Goal: Task Accomplishment & Management: Use online tool/utility

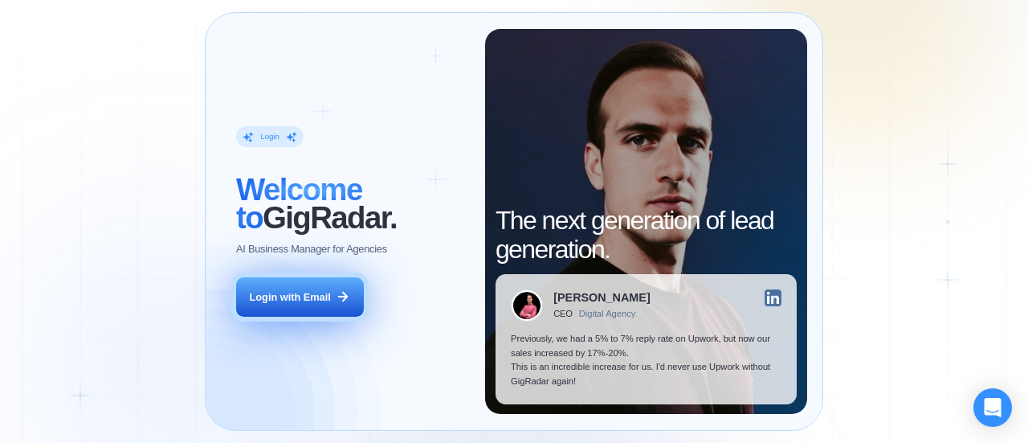
click at [321, 306] on button "Login with Email" at bounding box center [299, 297] width 127 height 40
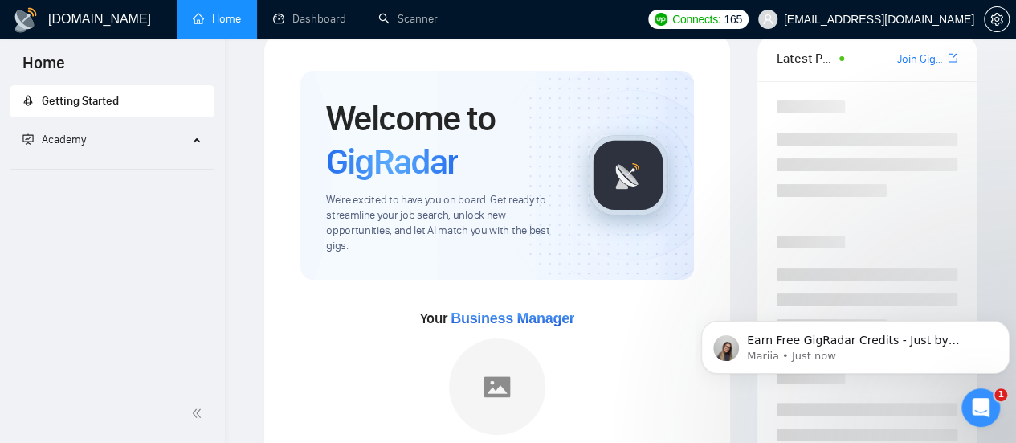
scroll to position [32, 0]
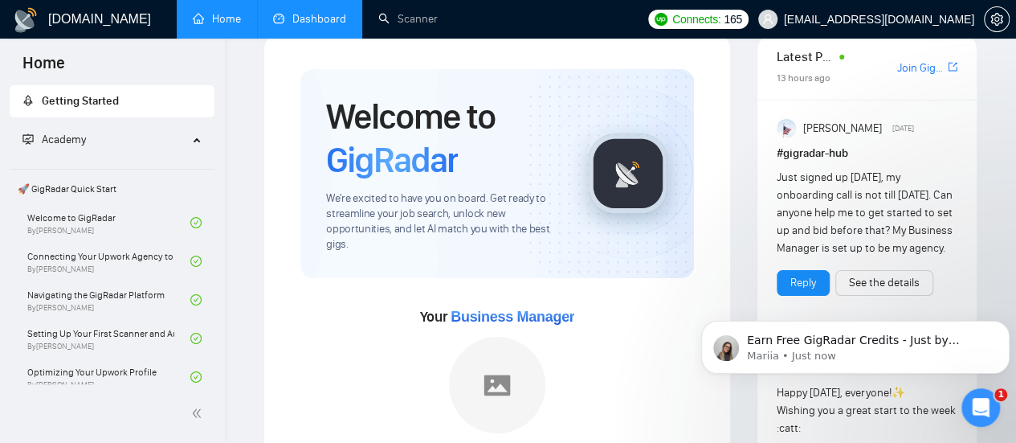
click at [333, 18] on link "Dashboard" at bounding box center [309, 19] width 73 height 14
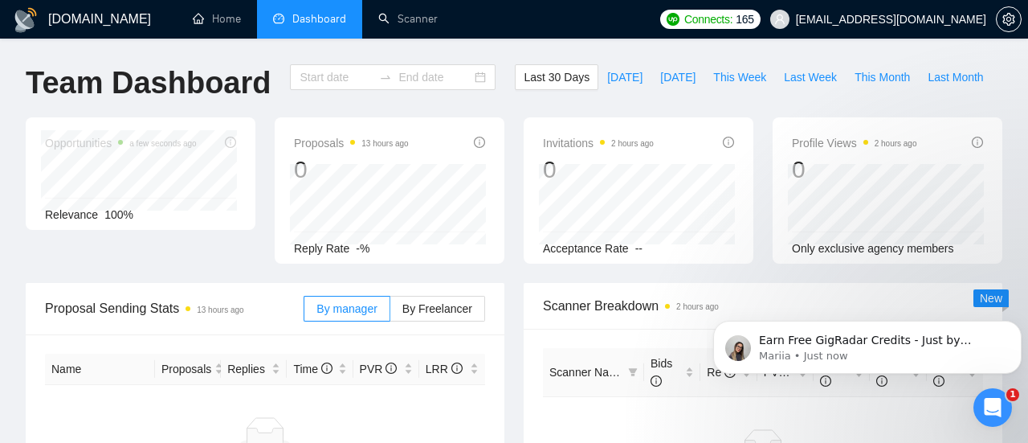
type input "[DATE]"
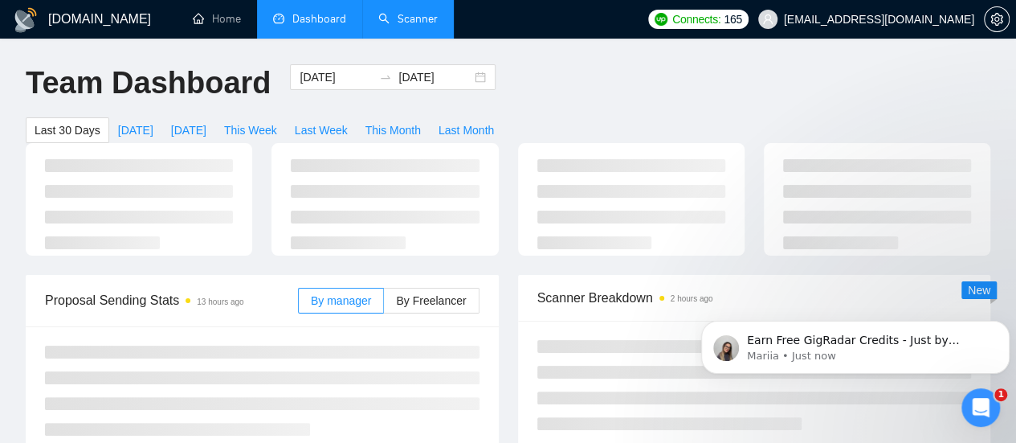
click at [418, 17] on link "Scanner" at bounding box center [407, 19] width 59 height 14
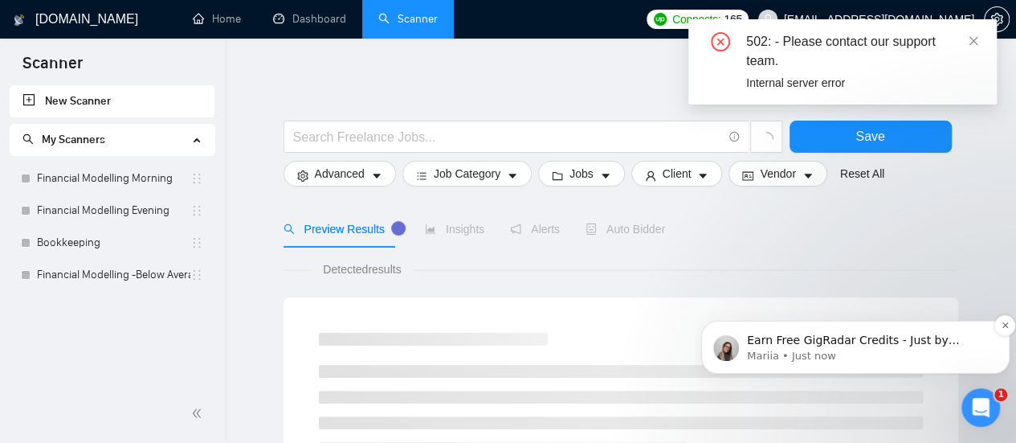
click at [793, 337] on p "Earn Free GigRadar Credits - Just by Sharing Your Story! 💬 Want more credits fo…" at bounding box center [868, 341] width 243 height 16
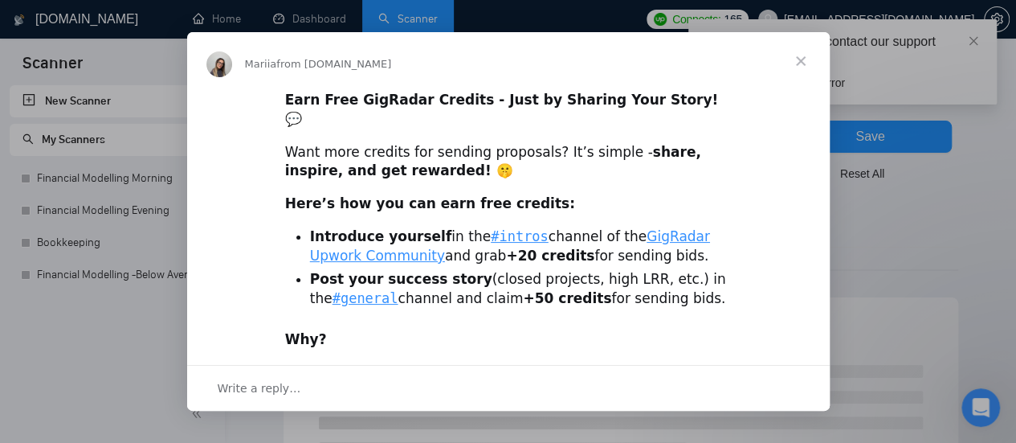
click at [798, 62] on span "Close" at bounding box center [801, 61] width 58 height 58
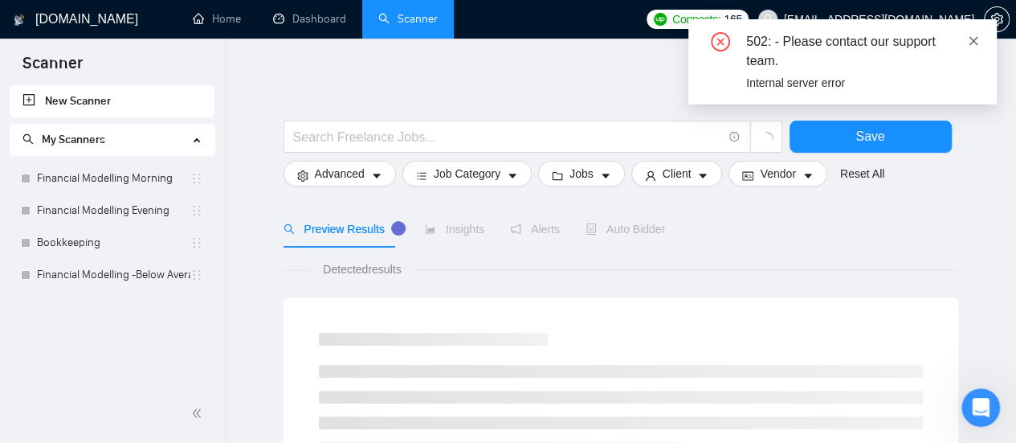
click at [977, 41] on icon "close" at bounding box center [973, 40] width 11 height 11
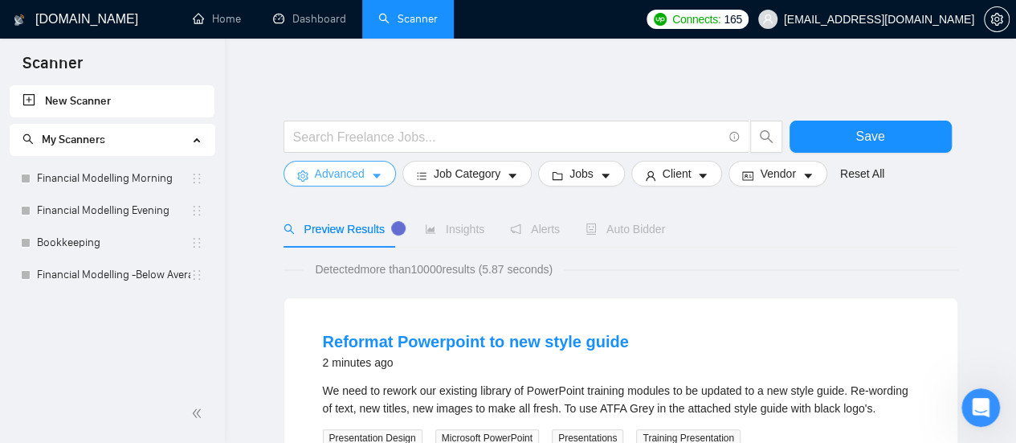
click at [341, 170] on span "Advanced" at bounding box center [340, 174] width 50 height 18
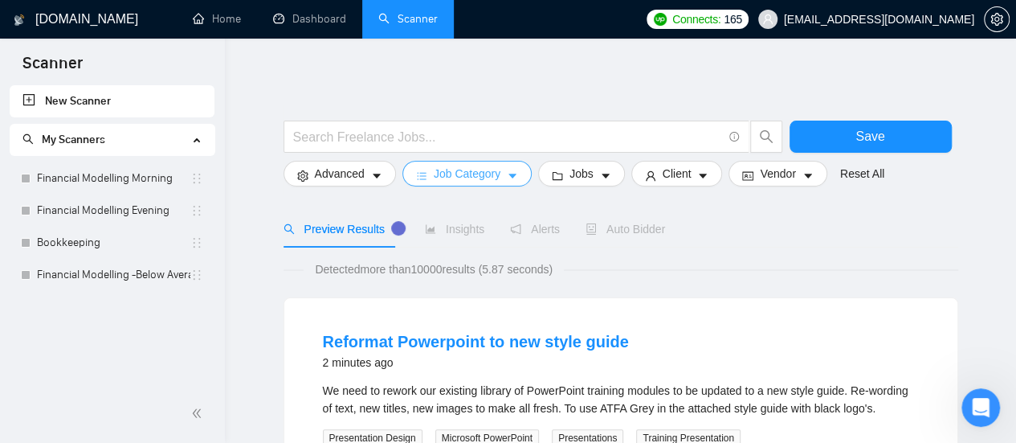
click at [455, 182] on span "Job Category" at bounding box center [467, 174] width 67 height 18
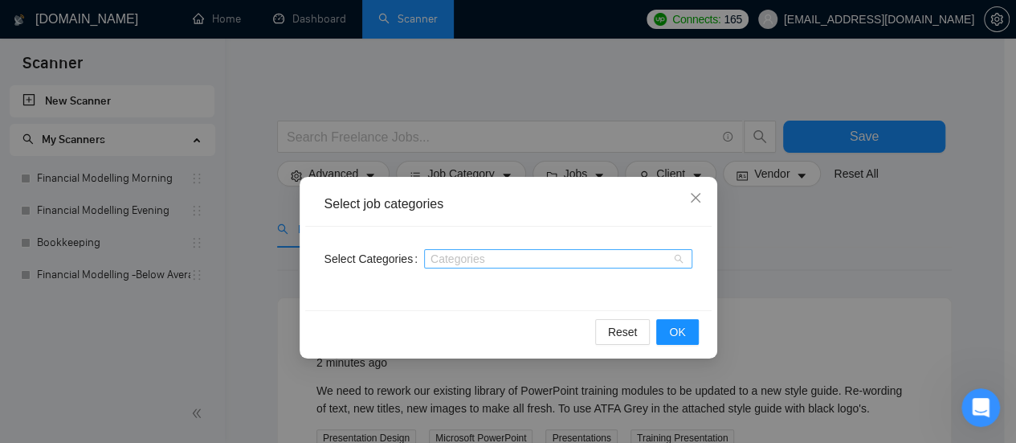
click at [476, 260] on div at bounding box center [550, 258] width 244 height 13
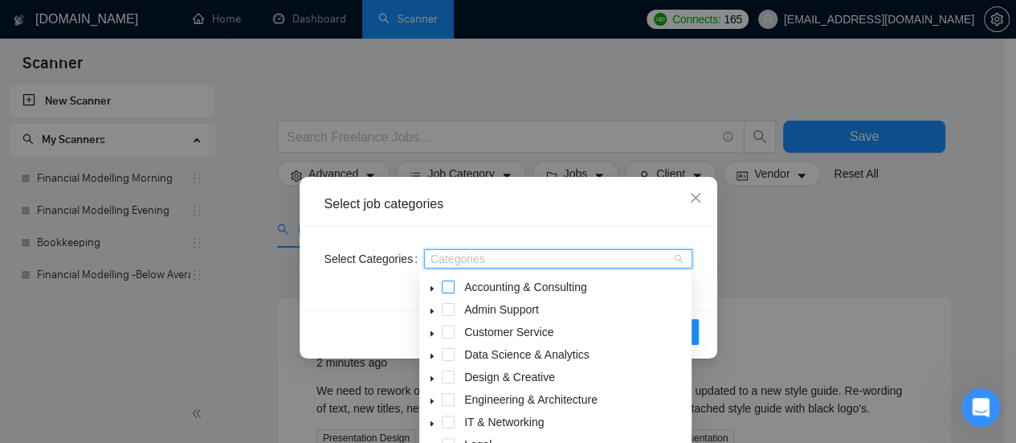
click at [448, 287] on span at bounding box center [448, 286] width 13 height 13
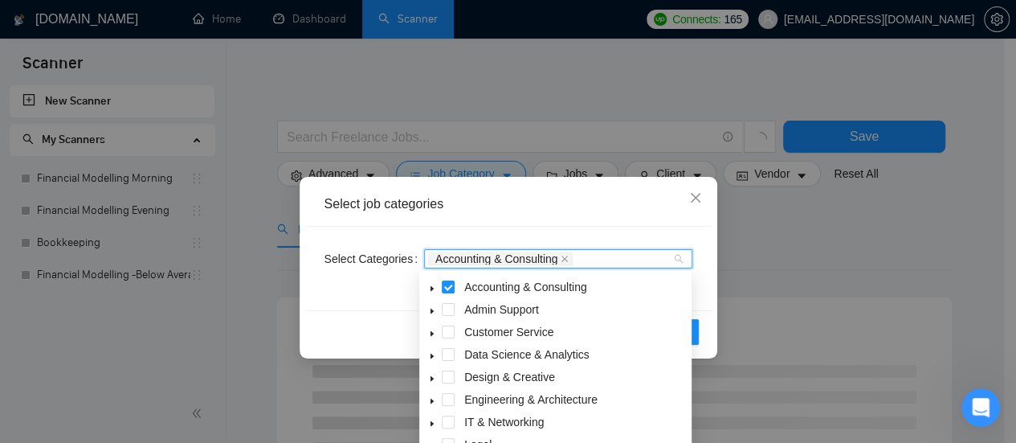
click at [431, 292] on icon "caret-down" at bounding box center [432, 288] width 8 height 8
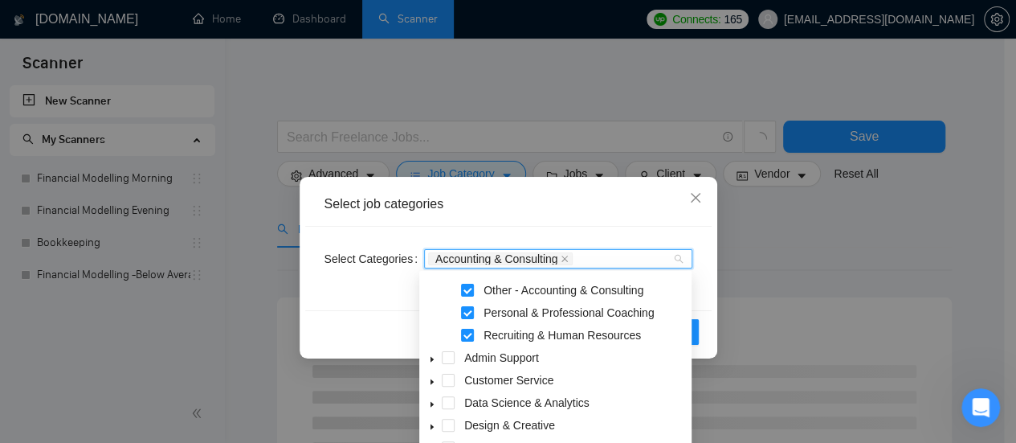
scroll to position [91, 0]
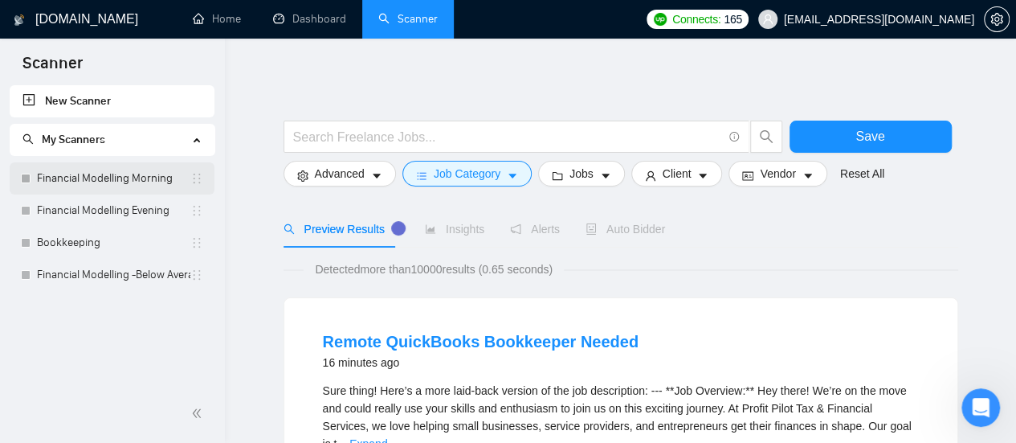
click at [96, 184] on link "Financial Modelling Morning" at bounding box center [113, 178] width 153 height 32
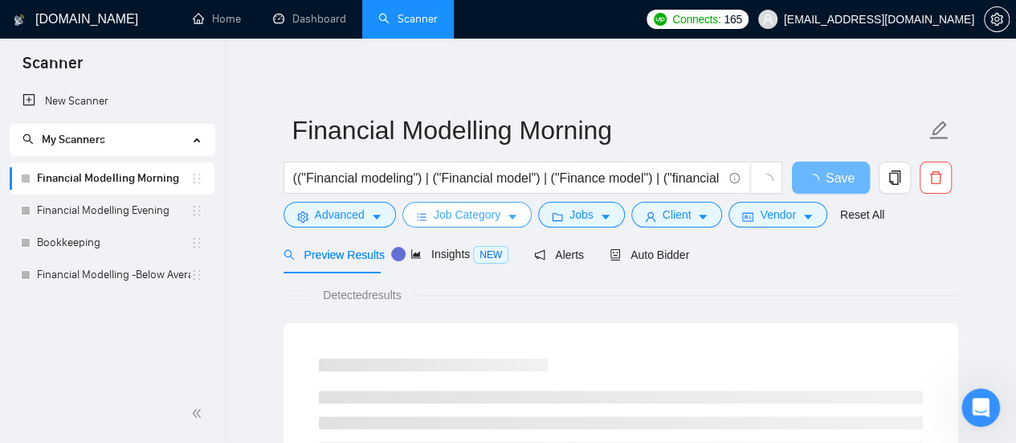
click at [455, 214] on span "Job Category" at bounding box center [467, 215] width 67 height 18
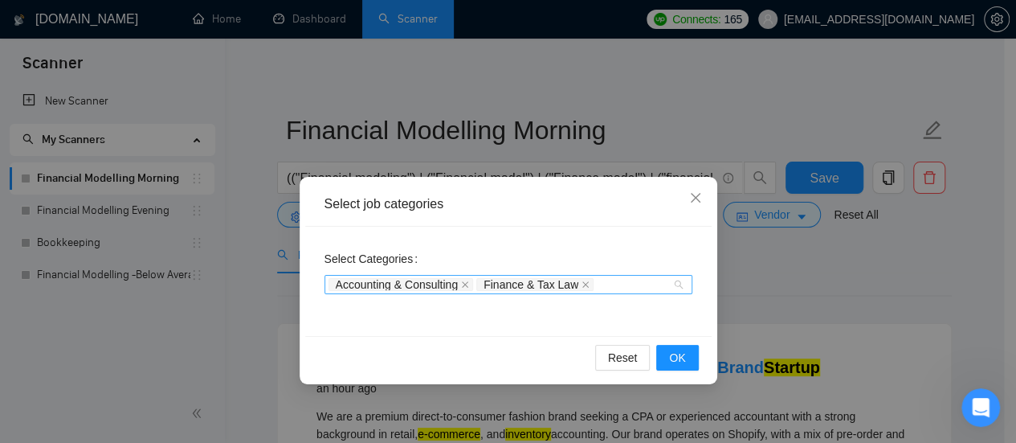
click at [420, 286] on span "Accounting & Consulting" at bounding box center [397, 284] width 123 height 11
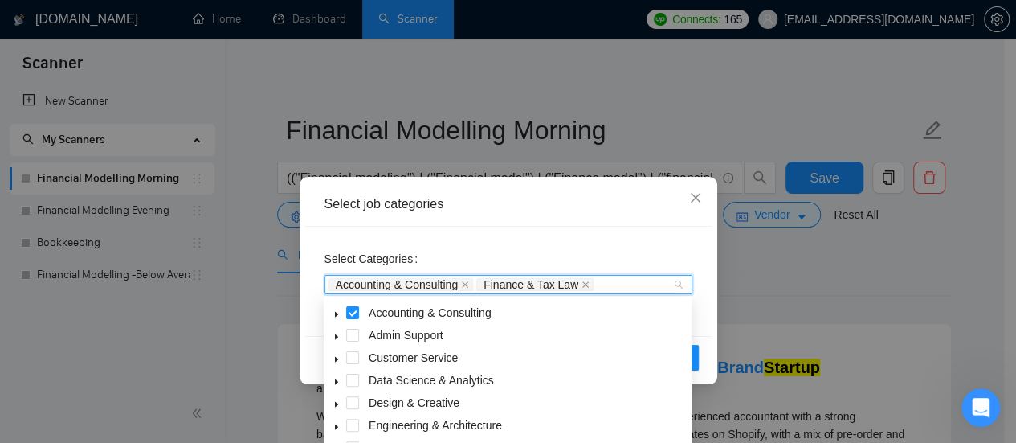
click at [336, 325] on span at bounding box center [336, 334] width 19 height 19
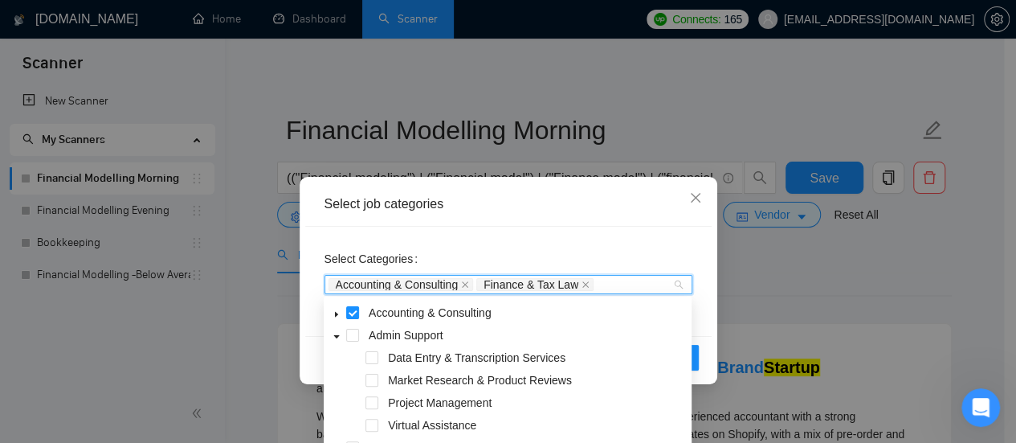
click at [336, 321] on span at bounding box center [336, 312] width 19 height 19
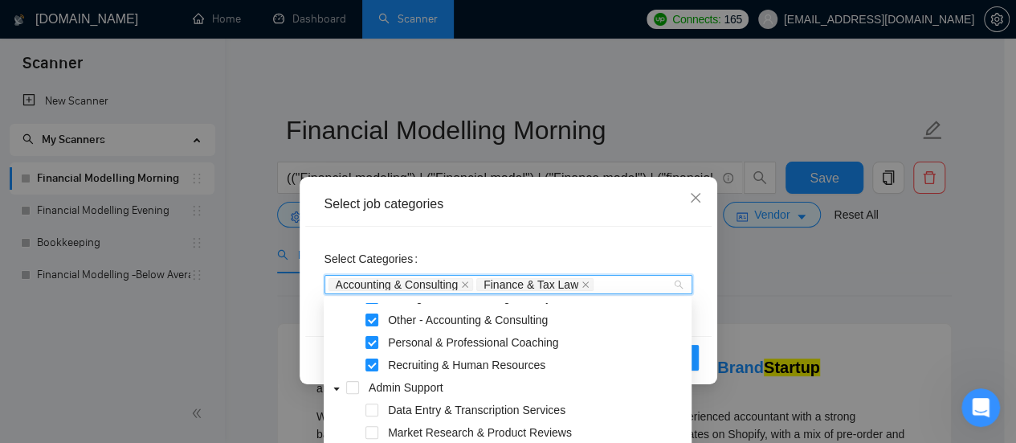
scroll to position [90, 0]
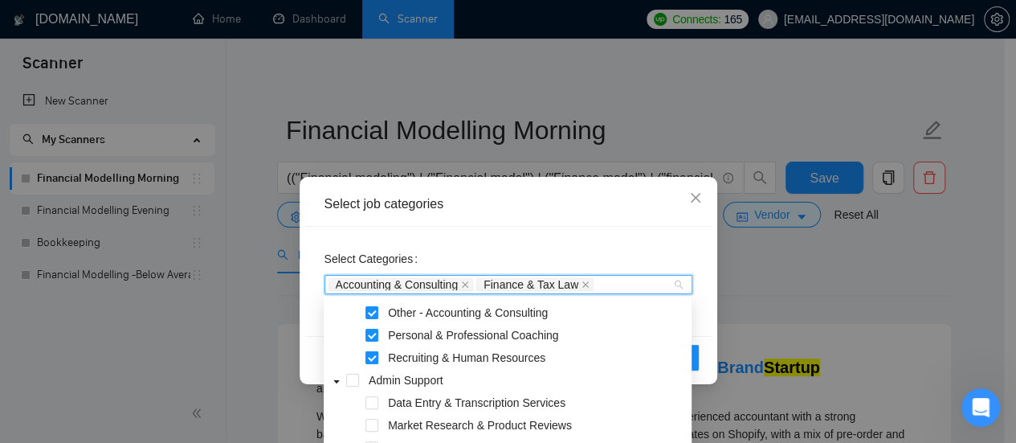
click at [371, 357] on span at bounding box center [372, 357] width 13 height 13
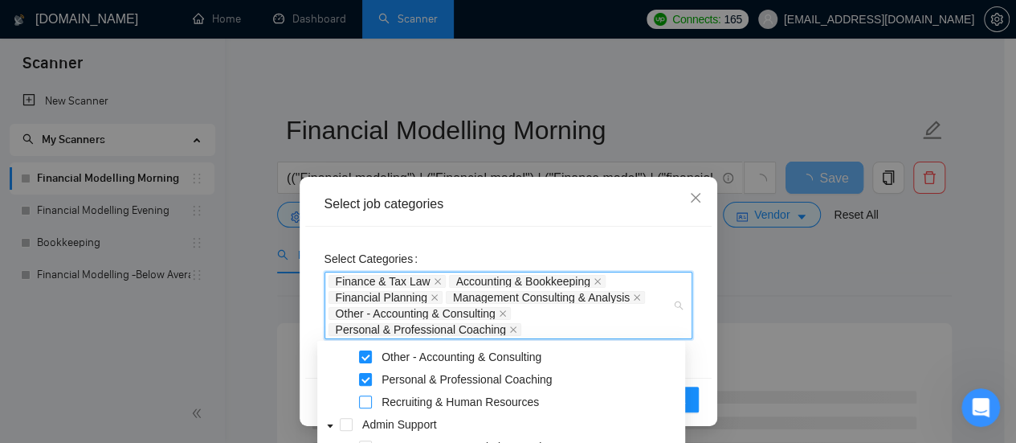
click at [365, 378] on span at bounding box center [365, 379] width 13 height 13
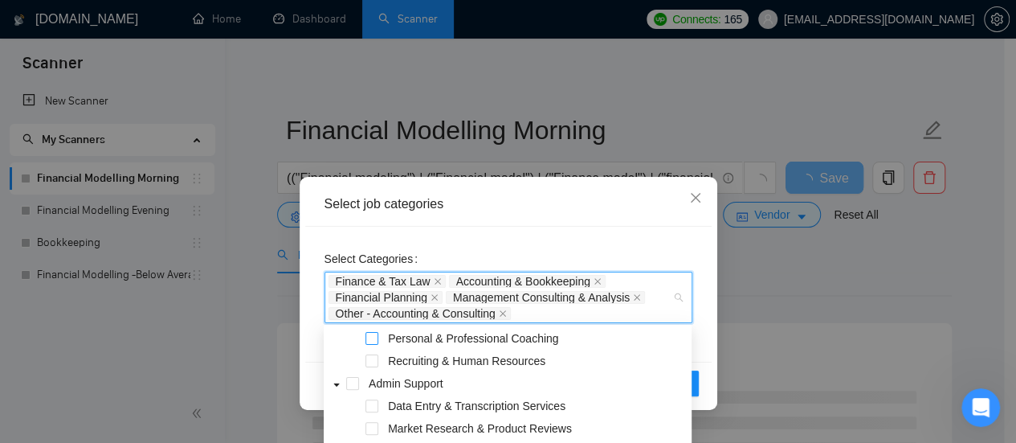
scroll to position [116, 0]
click at [617, 212] on div "Select job categories" at bounding box center [509, 204] width 368 height 18
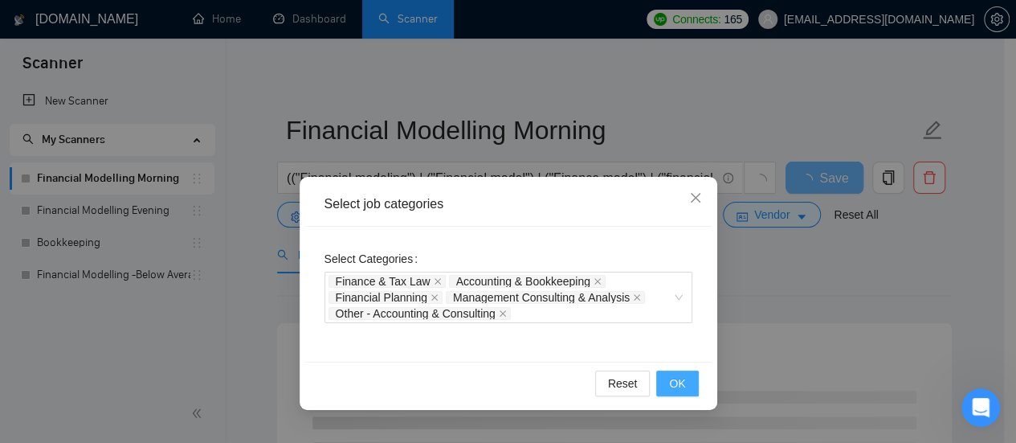
click at [678, 382] on span "OK" at bounding box center [677, 383] width 16 height 18
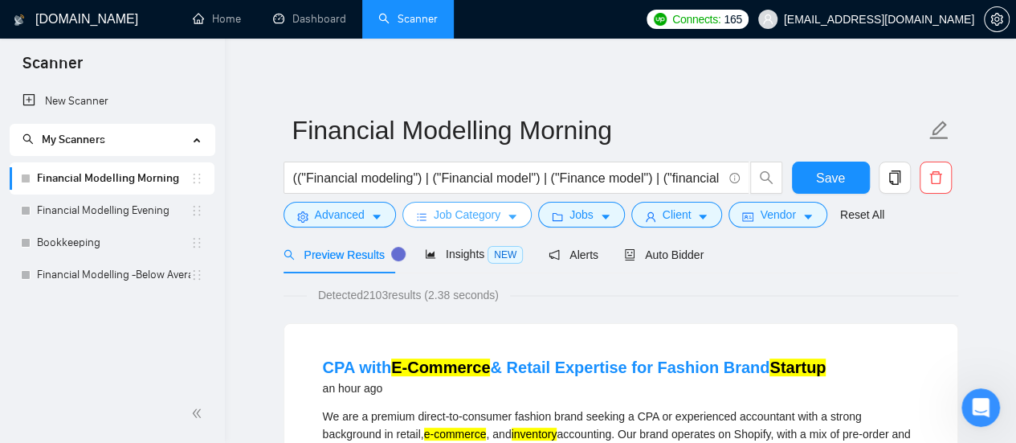
click at [450, 208] on span "Job Category" at bounding box center [467, 215] width 67 height 18
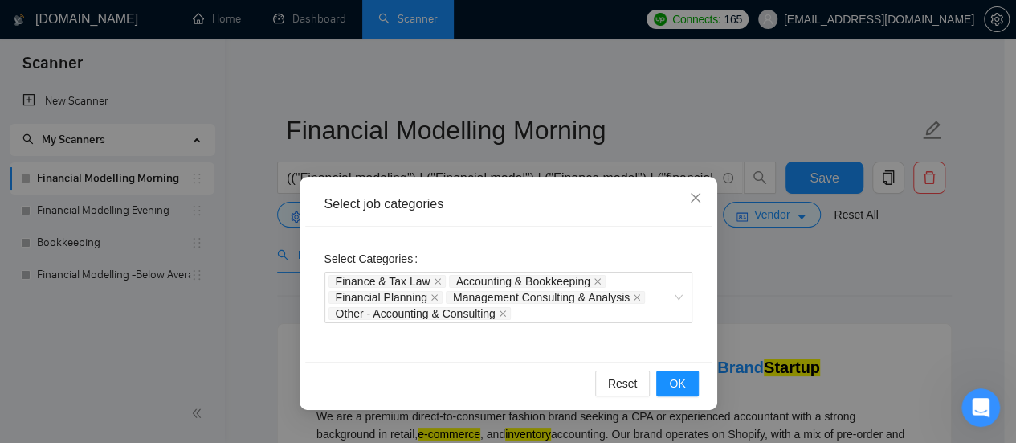
click at [812, 244] on div "Select job categories Select Categories Finance & Tax Law Accounting & Bookkeep…" at bounding box center [508, 221] width 1016 height 443
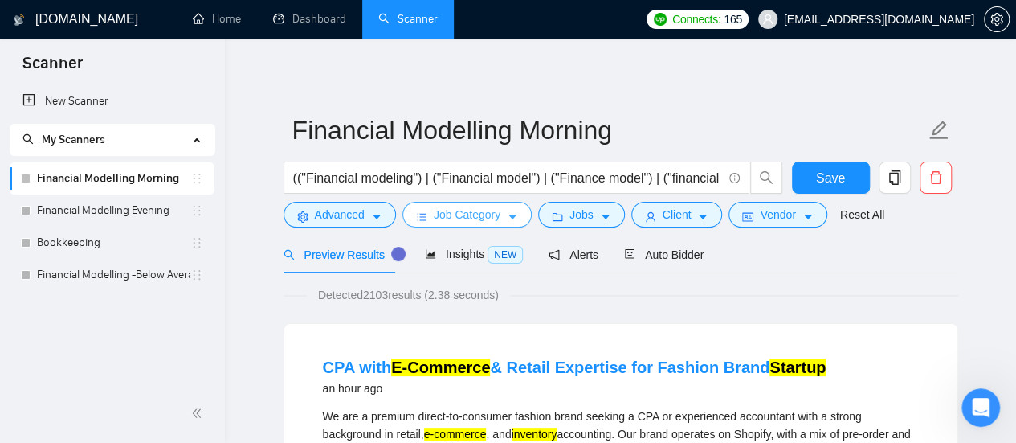
click at [487, 217] on span "Job Category" at bounding box center [467, 215] width 67 height 18
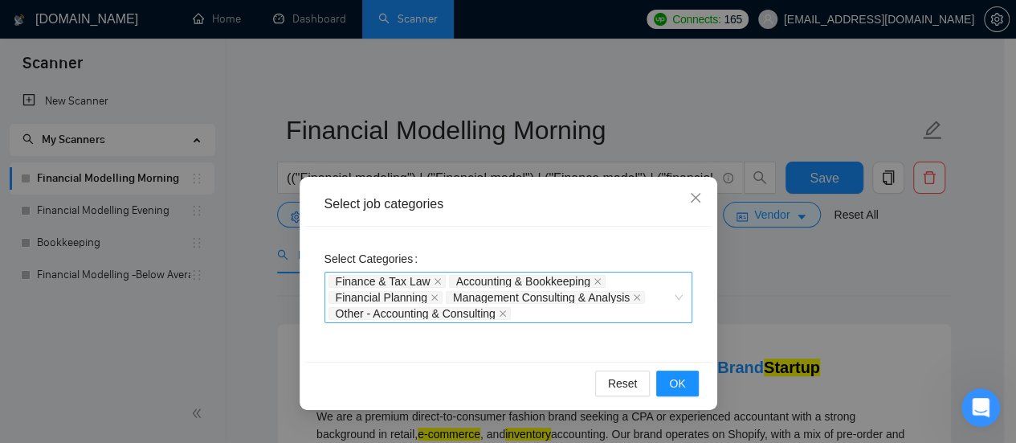
click at [552, 319] on div "Finance & Tax Law Accounting & Bookkeeping Financial Planning Management Consul…" at bounding box center [501, 297] width 344 height 48
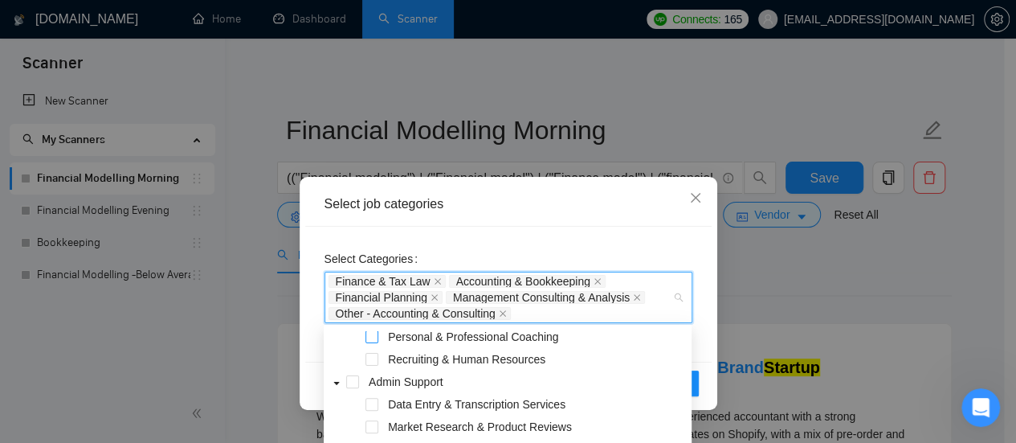
click at [372, 336] on span at bounding box center [372, 336] width 13 height 13
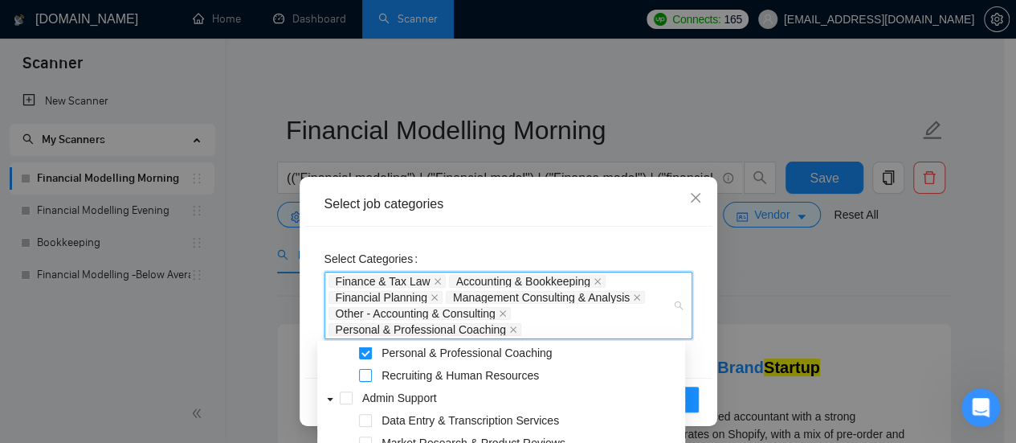
click at [368, 373] on span at bounding box center [365, 375] width 13 height 13
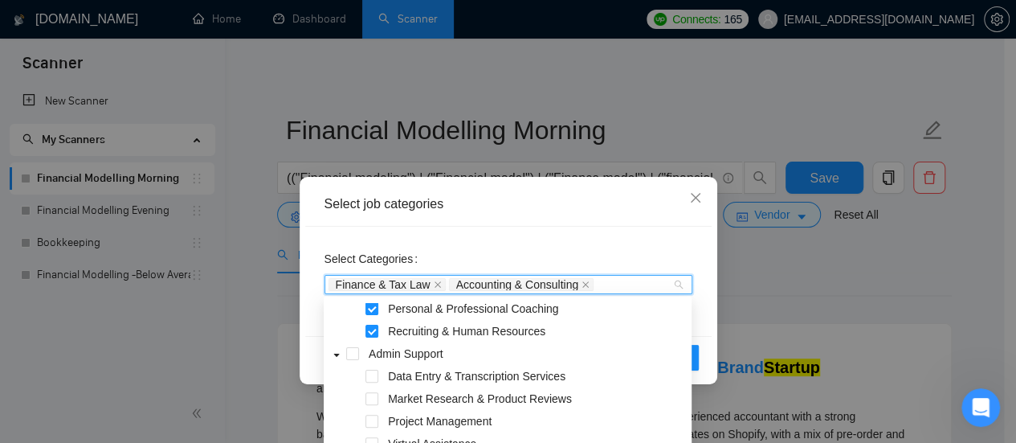
click at [615, 247] on div "Select Categories Finance & Tax Law Accounting & Consulting" at bounding box center [509, 271] width 368 height 51
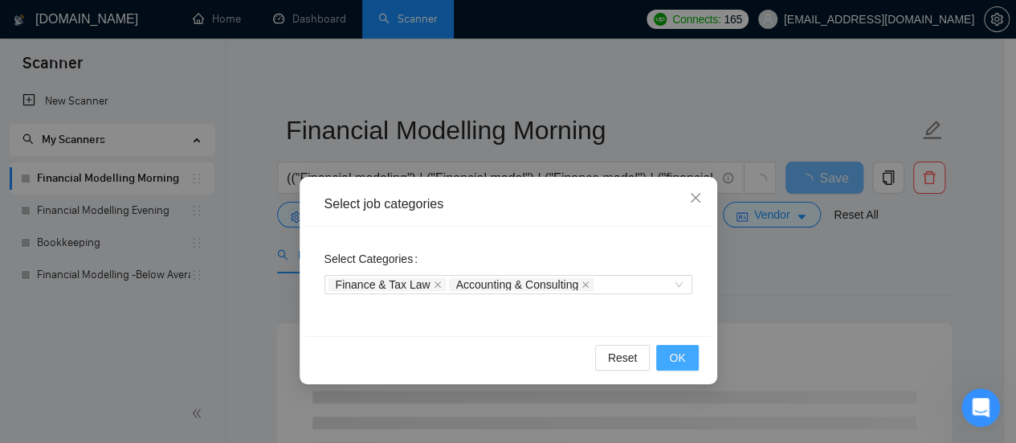
click at [678, 357] on span "OK" at bounding box center [677, 358] width 16 height 18
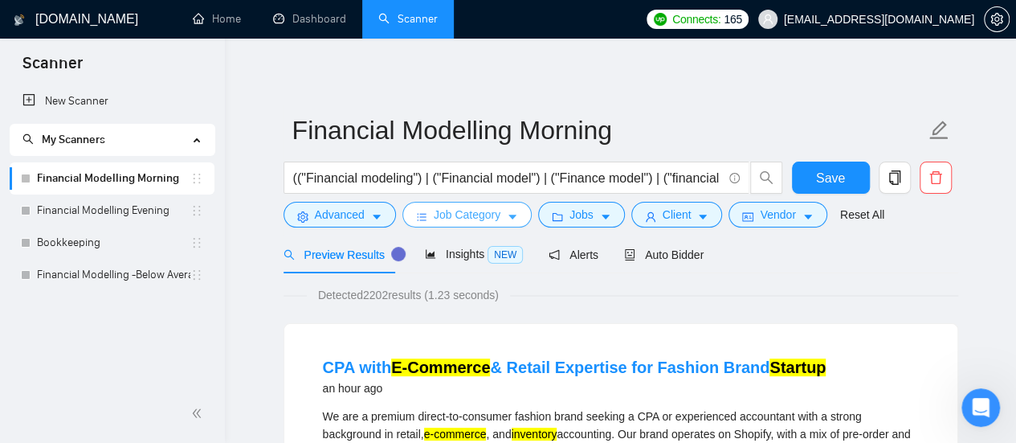
click at [449, 206] on span "Job Category" at bounding box center [467, 215] width 67 height 18
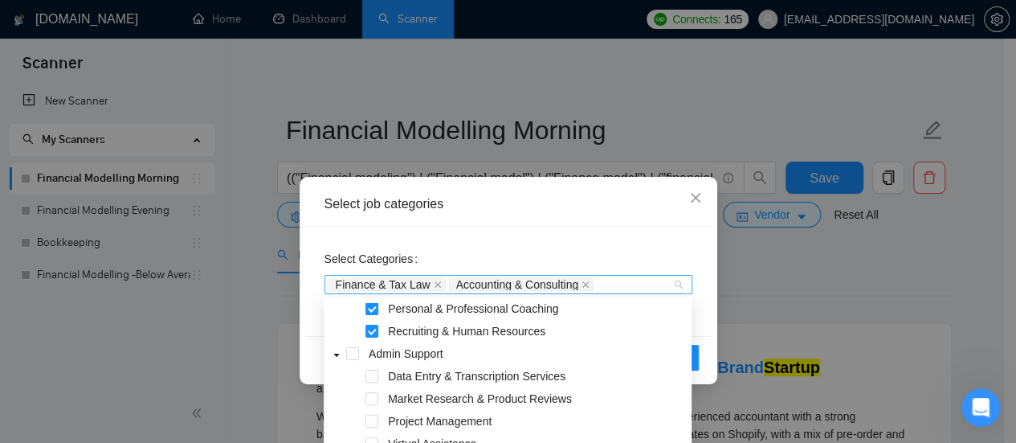
click at [496, 282] on span "Accounting & Consulting" at bounding box center [517, 284] width 123 height 11
click at [375, 330] on span at bounding box center [372, 331] width 13 height 13
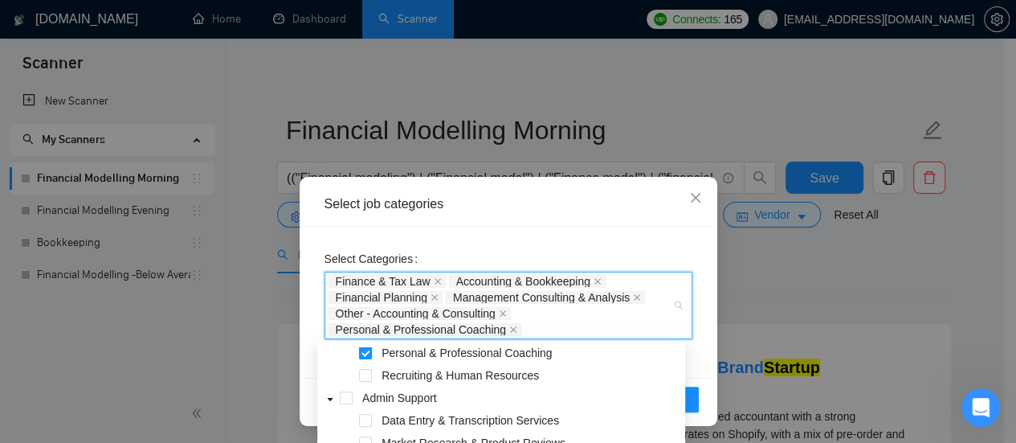
click at [366, 354] on span at bounding box center [365, 352] width 13 height 13
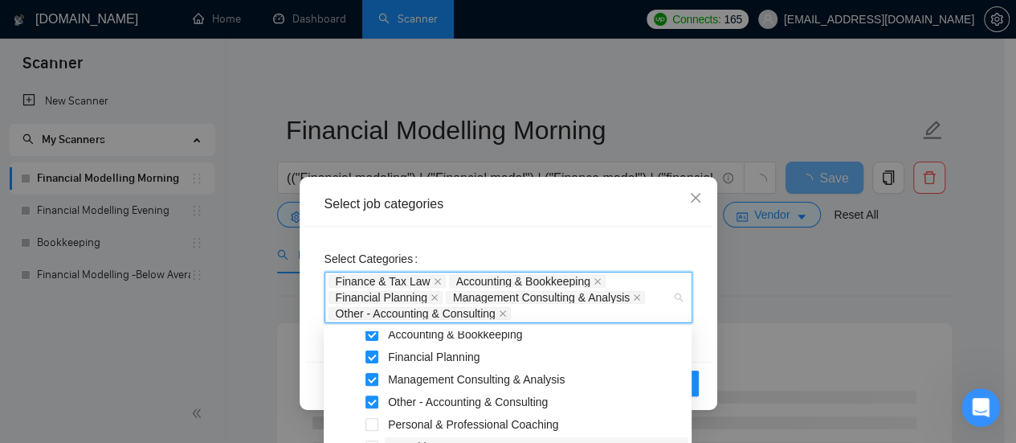
scroll to position [0, 0]
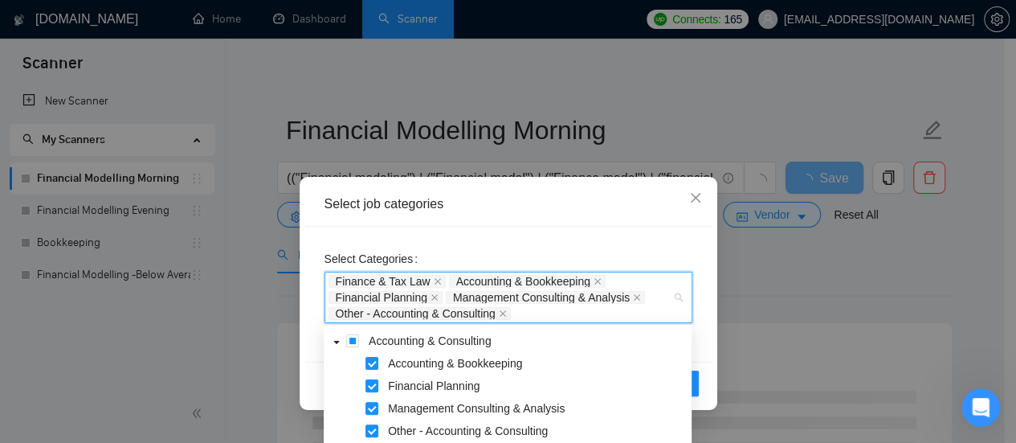
click at [642, 238] on div "Select Categories Finance & Tax Law Accounting & Bookkeeping Financial Planning…" at bounding box center [508, 294] width 406 height 135
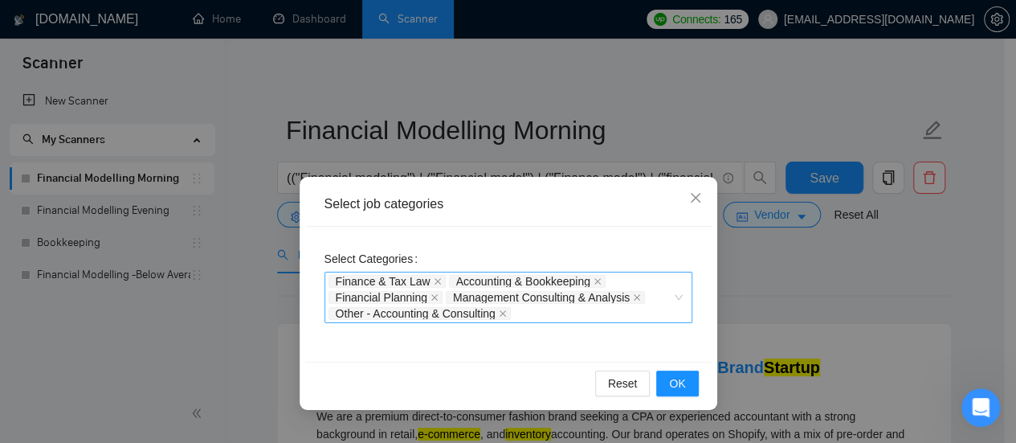
click at [398, 284] on span "Finance & Tax Law" at bounding box center [383, 281] width 95 height 11
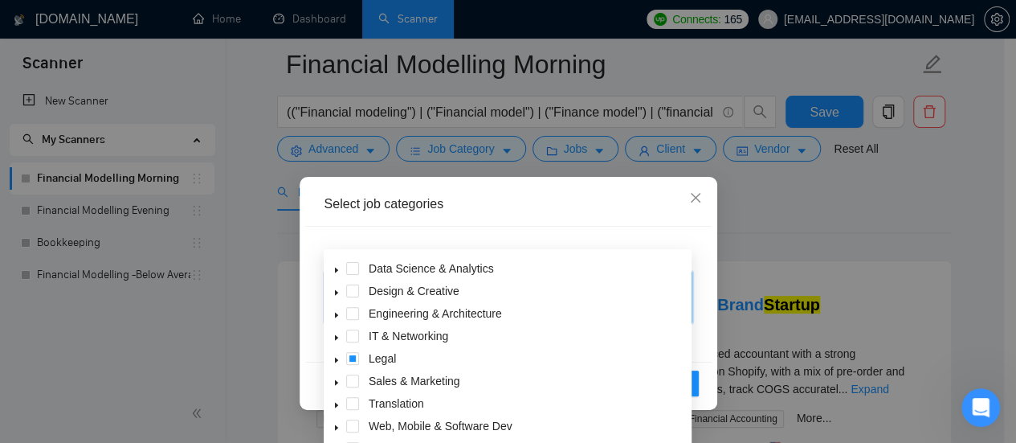
scroll to position [289, 0]
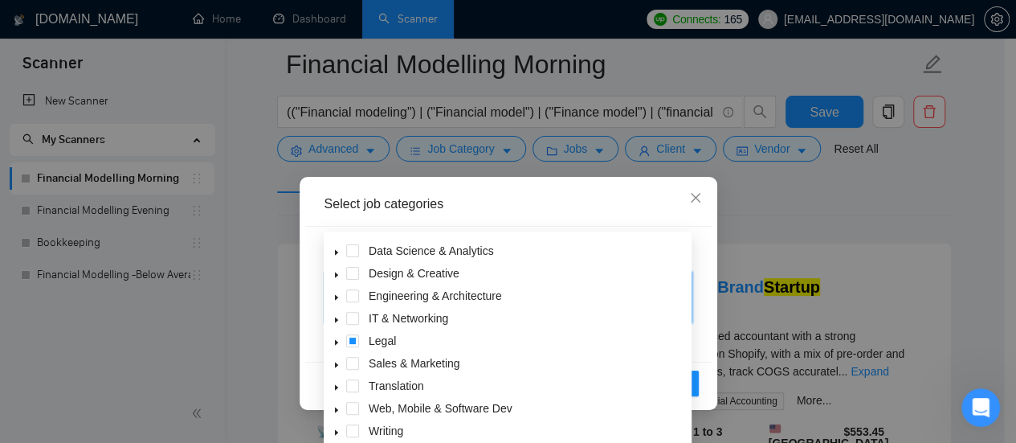
click at [336, 342] on icon "caret-down" at bounding box center [336, 343] width 3 height 6
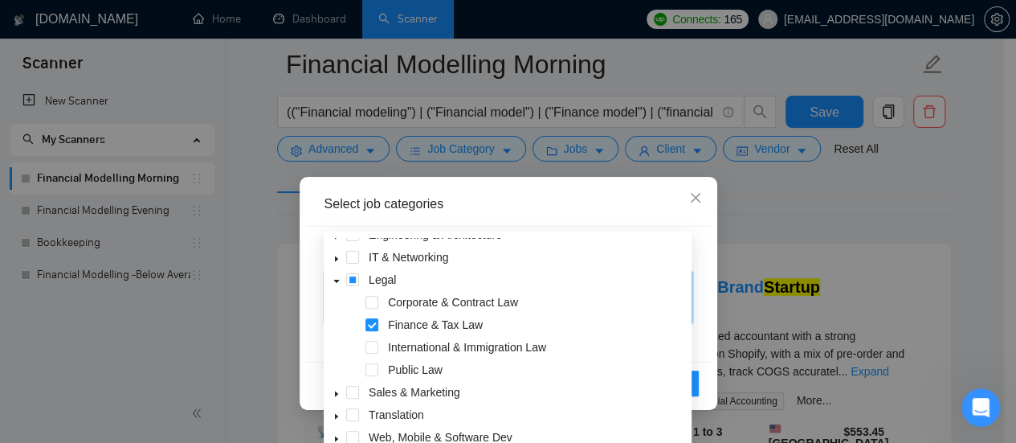
scroll to position [355, 0]
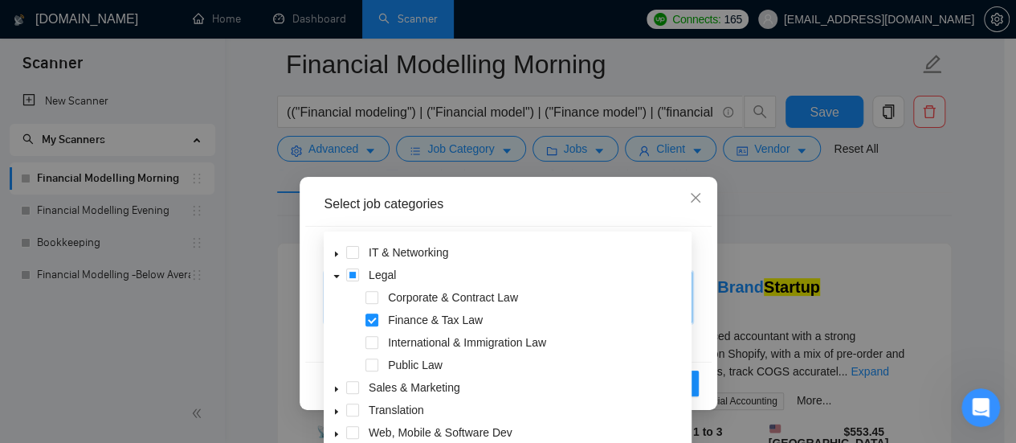
click at [635, 204] on div "Select job categories" at bounding box center [509, 204] width 368 height 18
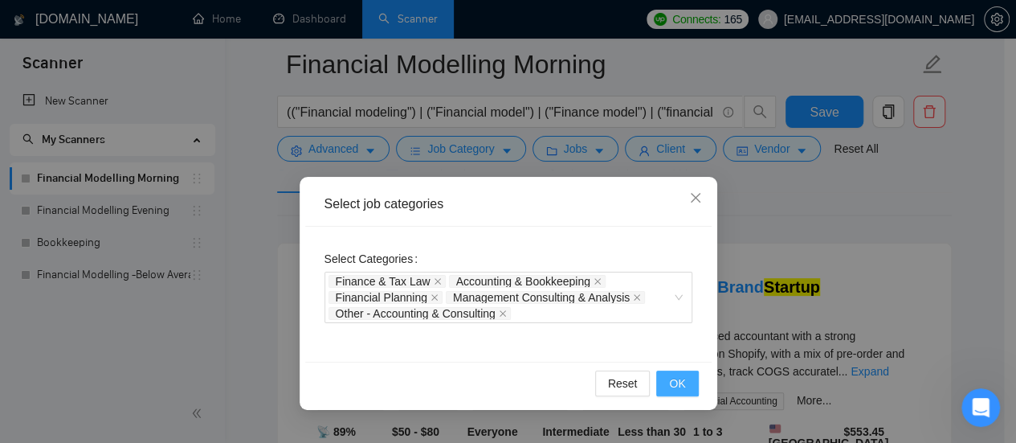
click at [678, 382] on span "OK" at bounding box center [677, 383] width 16 height 18
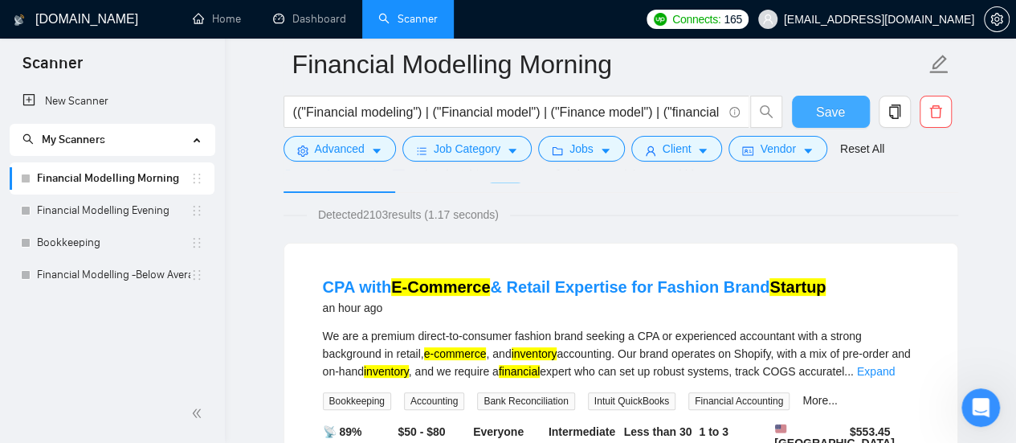
click at [821, 108] on span "Save" at bounding box center [830, 112] width 29 height 20
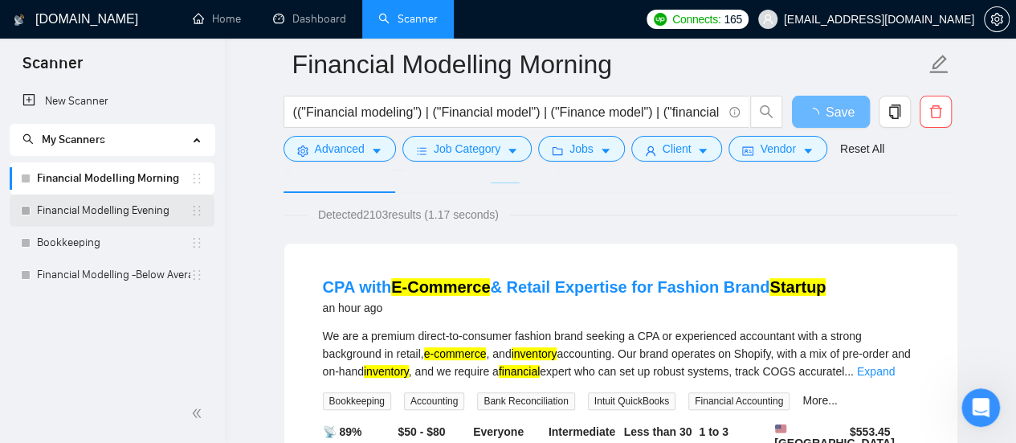
click at [124, 213] on link "Financial Modelling Evening" at bounding box center [113, 210] width 153 height 32
click at [119, 203] on link "Financial Modelling Evening" at bounding box center [113, 210] width 153 height 32
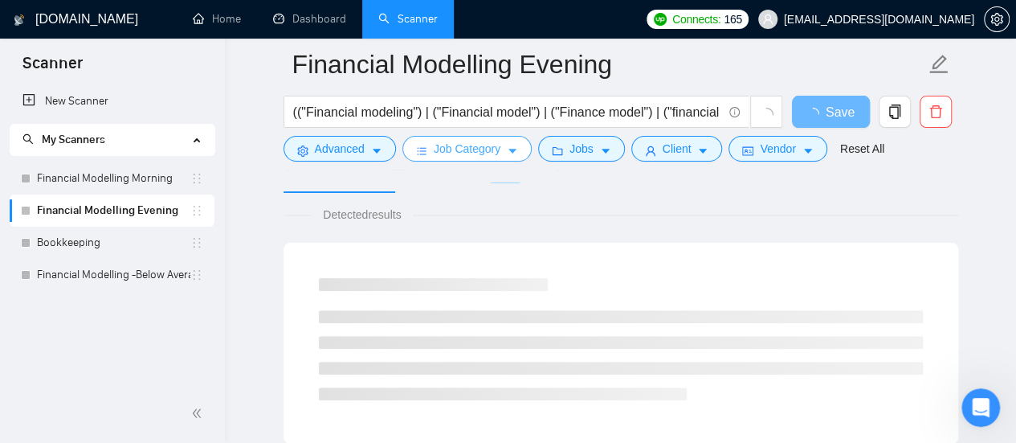
click at [448, 155] on span "Job Category" at bounding box center [467, 149] width 67 height 18
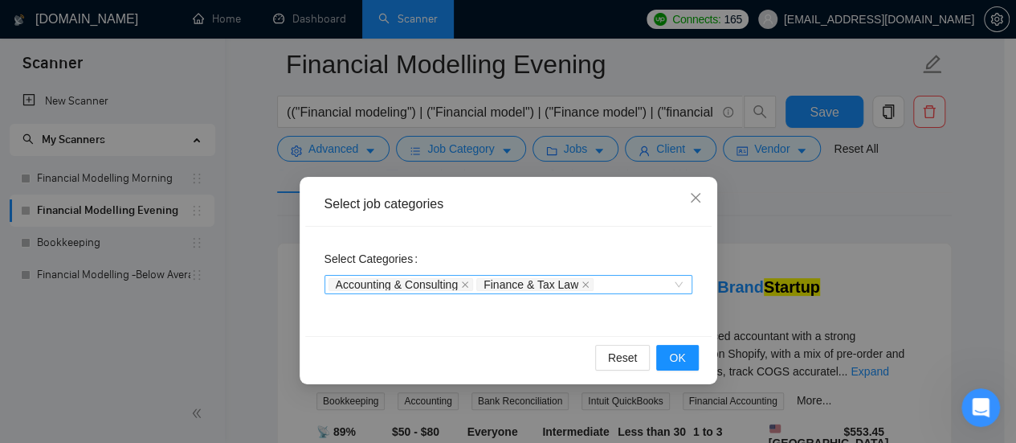
click at [429, 280] on span "Accounting & Consulting" at bounding box center [397, 284] width 123 height 11
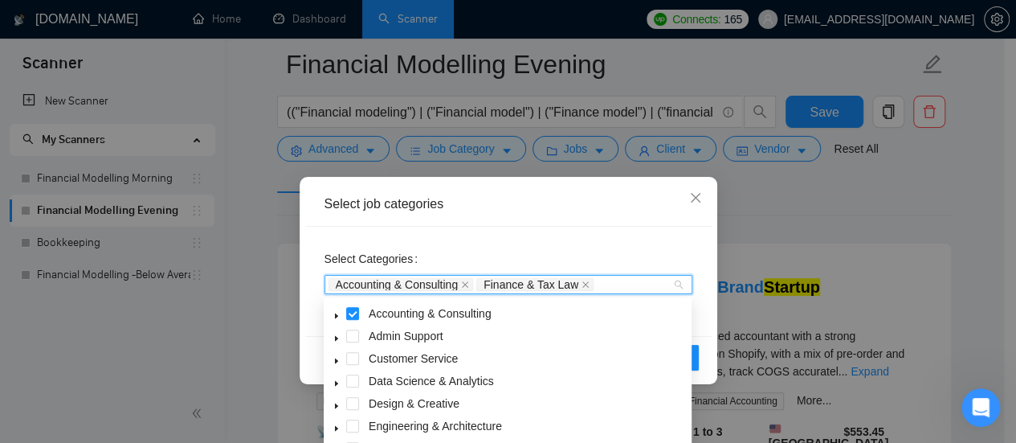
click at [336, 321] on span at bounding box center [336, 313] width 19 height 19
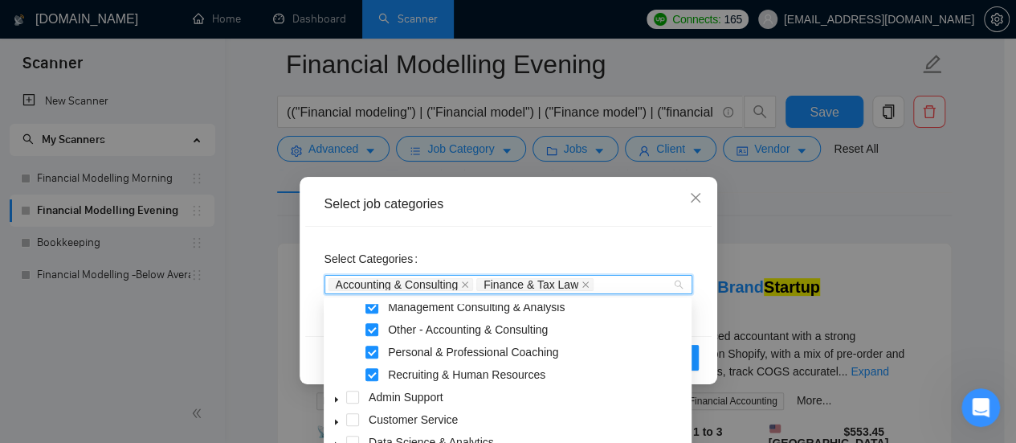
scroll to position [96, 0]
click at [377, 354] on span at bounding box center [372, 351] width 13 height 13
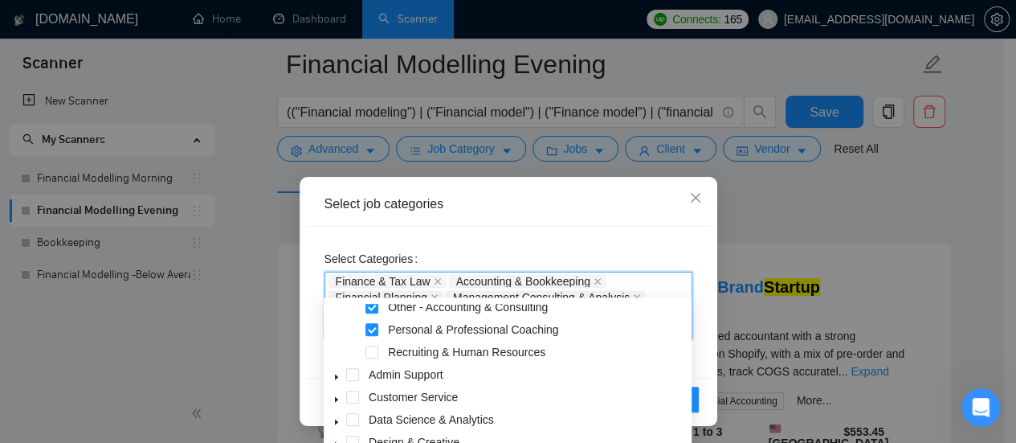
click at [371, 328] on span "Personal & Professional Coaching" at bounding box center [421, 329] width 170 height 11
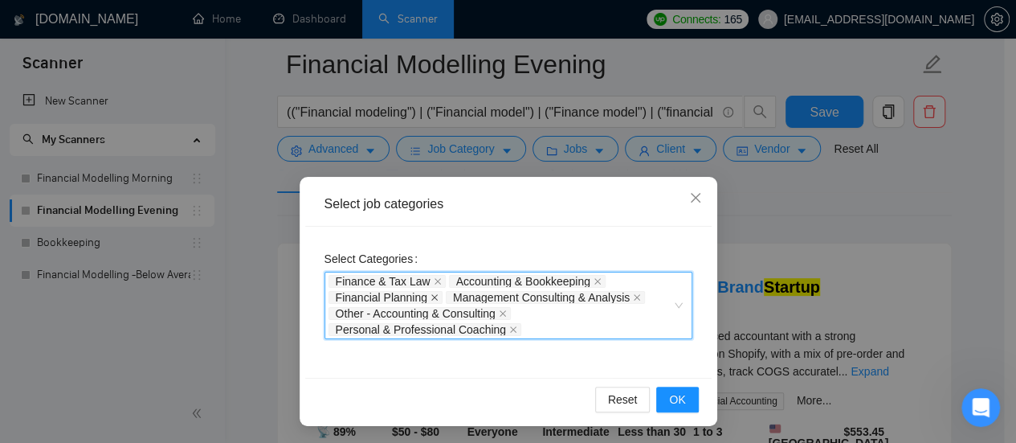
click at [431, 296] on icon "close" at bounding box center [434, 297] width 6 height 6
click at [569, 317] on div "Finance & Tax Law Accounting & Bookkeeping Management Consulting & Analysis Oth…" at bounding box center [501, 305] width 344 height 64
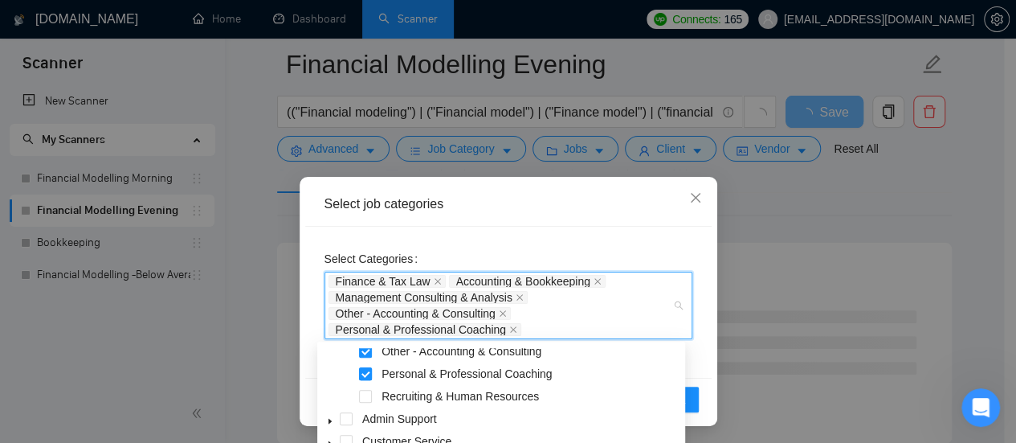
click at [365, 372] on span at bounding box center [365, 373] width 13 height 13
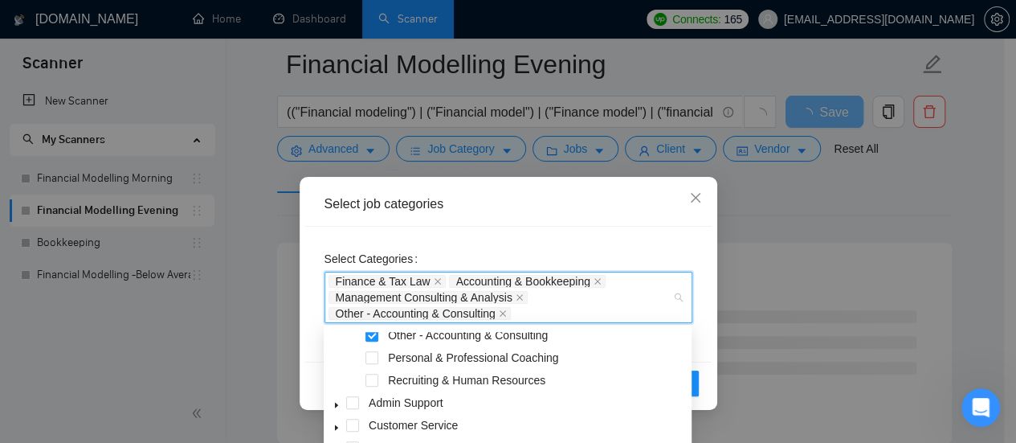
click at [624, 244] on div "Select Categories Finance & Tax Law Accounting & Bookkeeping Management Consult…" at bounding box center [508, 294] width 406 height 135
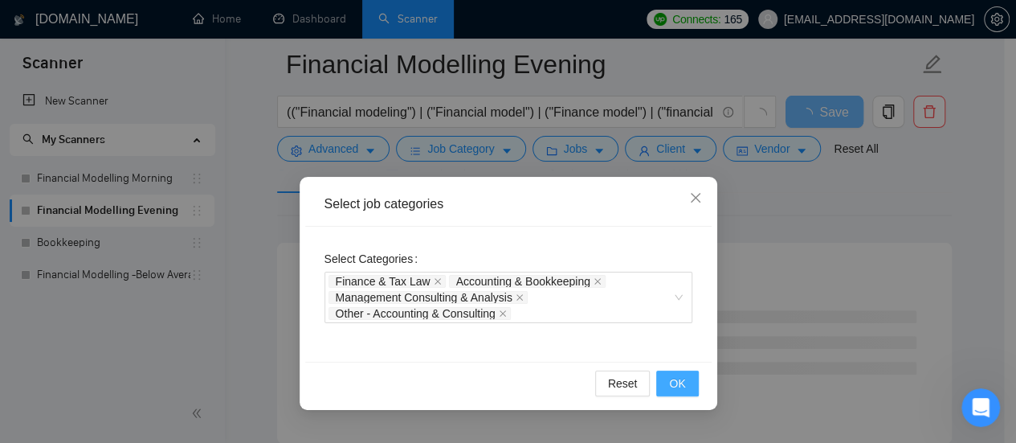
click at [678, 379] on span "OK" at bounding box center [677, 383] width 16 height 18
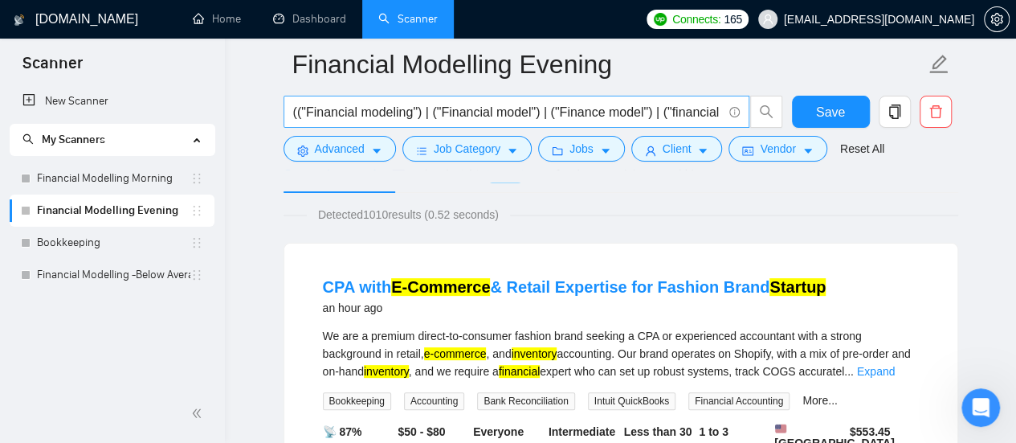
click at [447, 120] on input "(("Financial modeling") | ("Financial model") | ("Finance model") | ("financial…" at bounding box center [507, 112] width 429 height 20
click at [473, 145] on span "Job Category" at bounding box center [467, 149] width 67 height 18
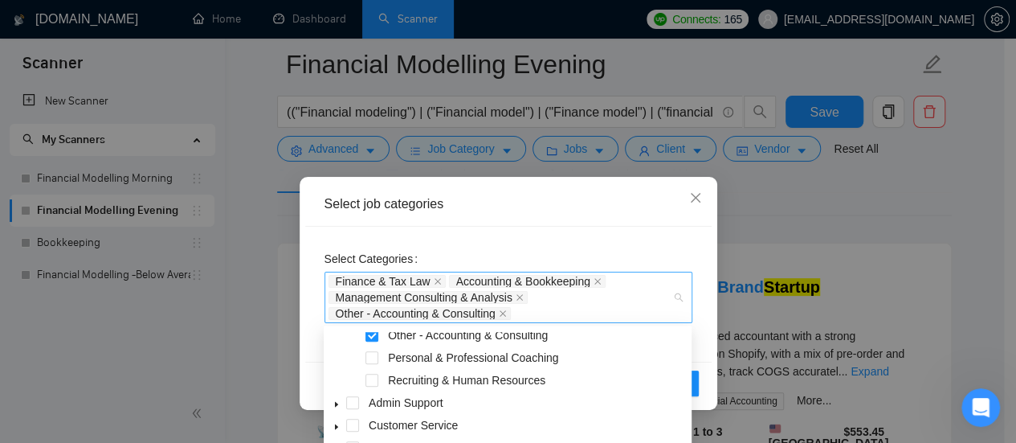
click at [474, 278] on span "Accounting & Bookkeeping" at bounding box center [523, 281] width 134 height 11
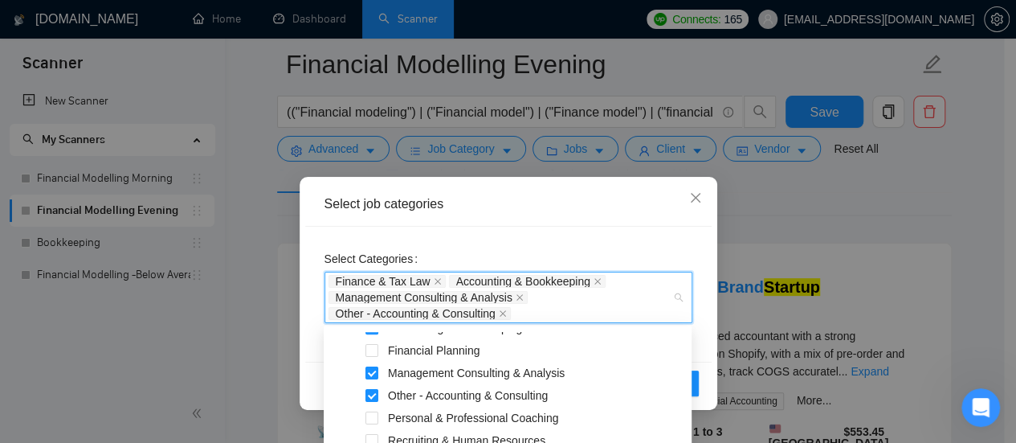
scroll to position [0, 0]
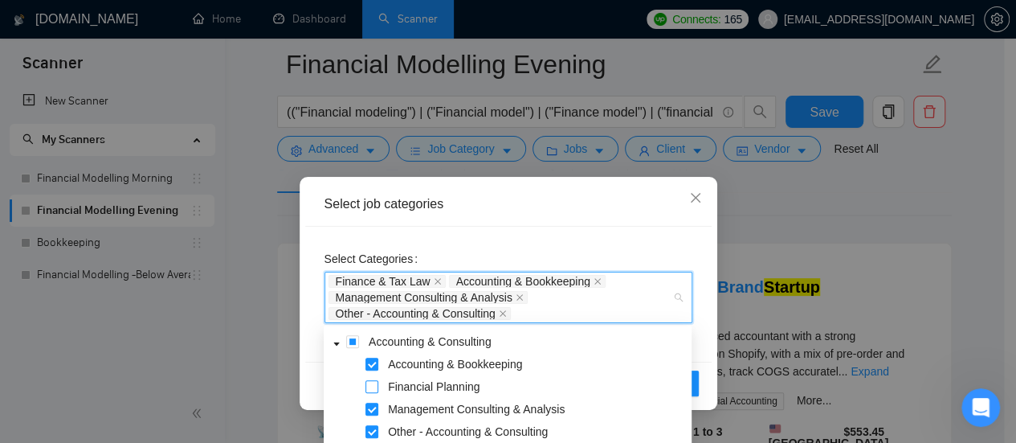
click at [378, 386] on span at bounding box center [372, 386] width 13 height 13
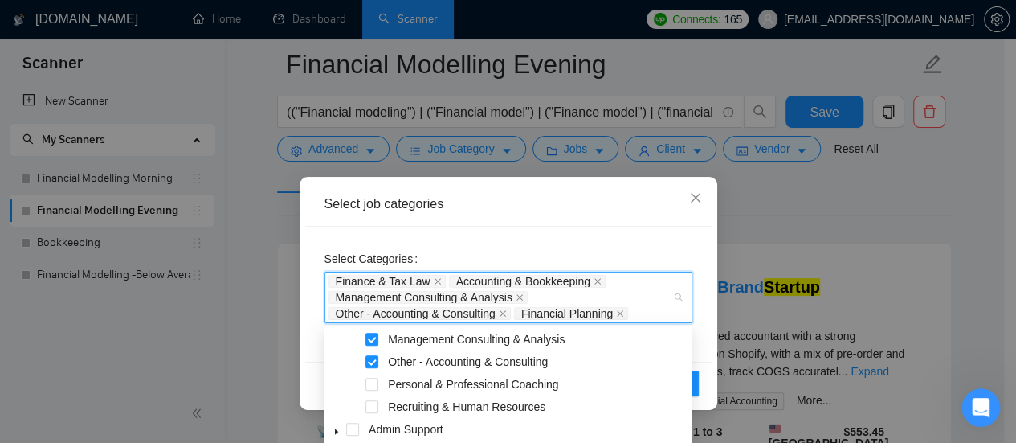
scroll to position [73, 0]
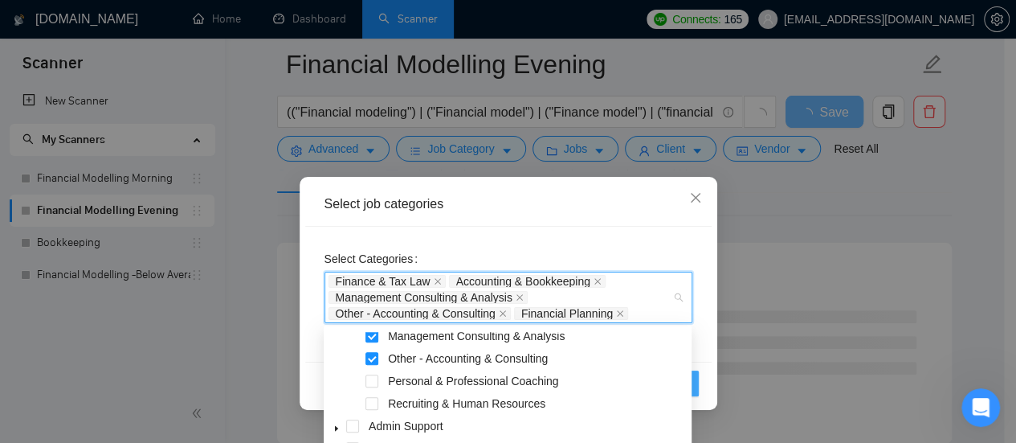
click at [694, 386] on button "OK" at bounding box center [677, 383] width 42 height 26
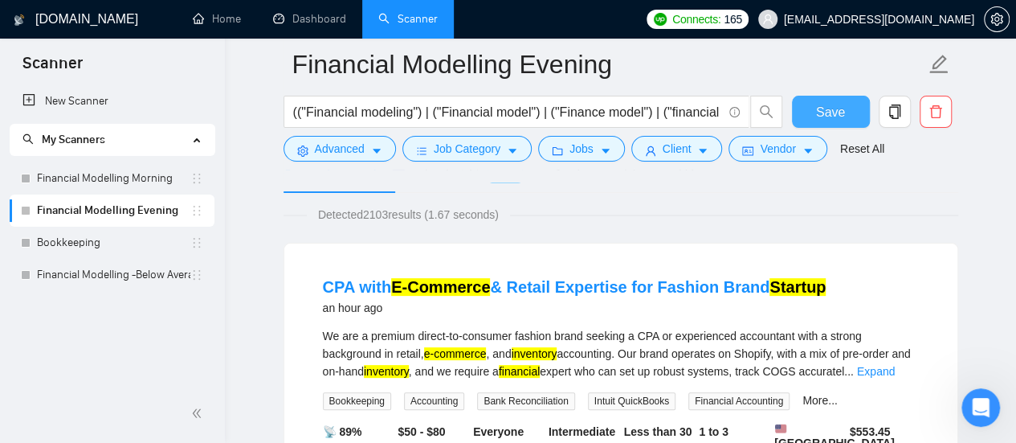
click at [823, 113] on span "Save" at bounding box center [830, 112] width 29 height 20
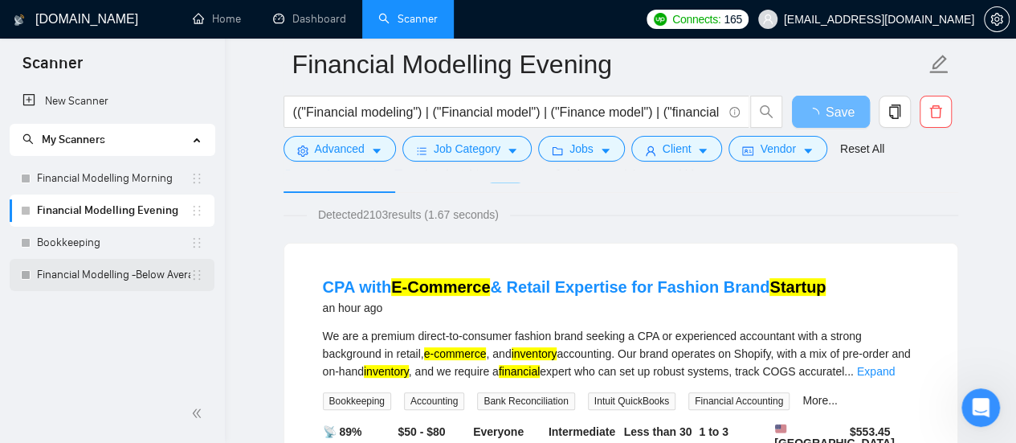
click at [137, 272] on link "Financial Modelling -Below Average" at bounding box center [113, 275] width 153 height 32
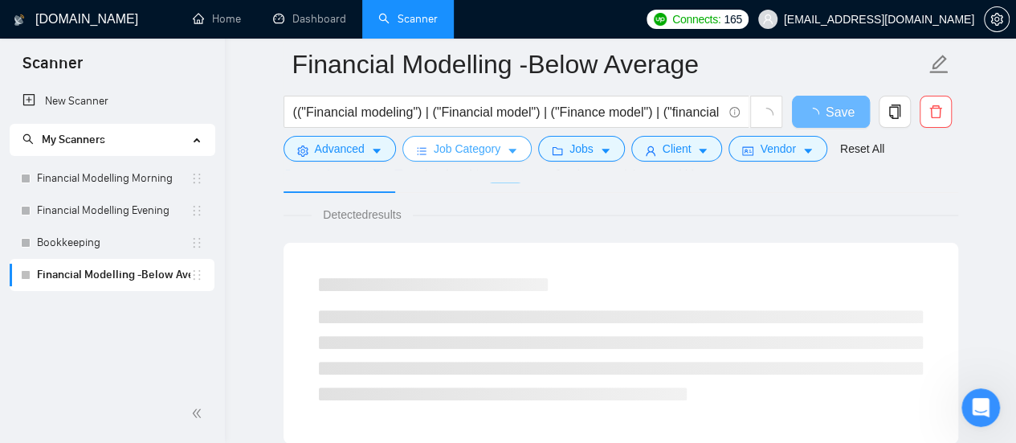
click at [488, 150] on span "Job Category" at bounding box center [467, 149] width 67 height 18
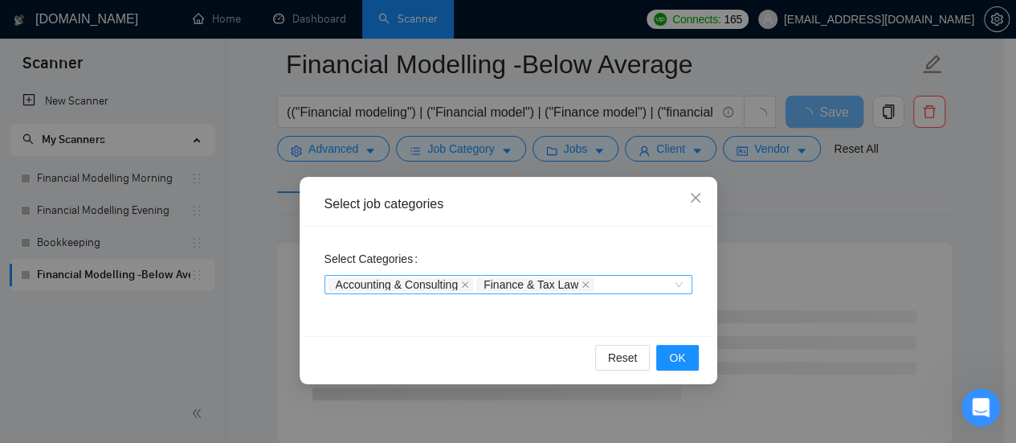
click at [413, 285] on span "Accounting & Consulting" at bounding box center [397, 284] width 123 height 11
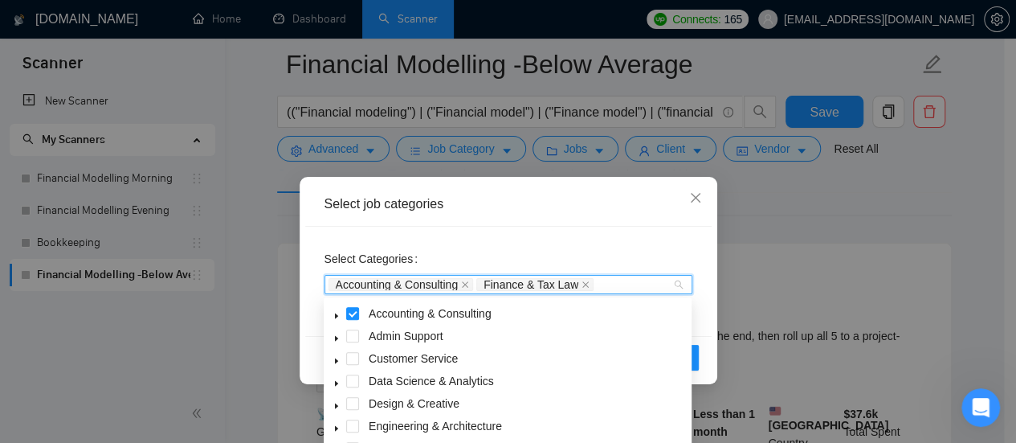
click at [337, 315] on icon "caret-down" at bounding box center [336, 316] width 3 height 6
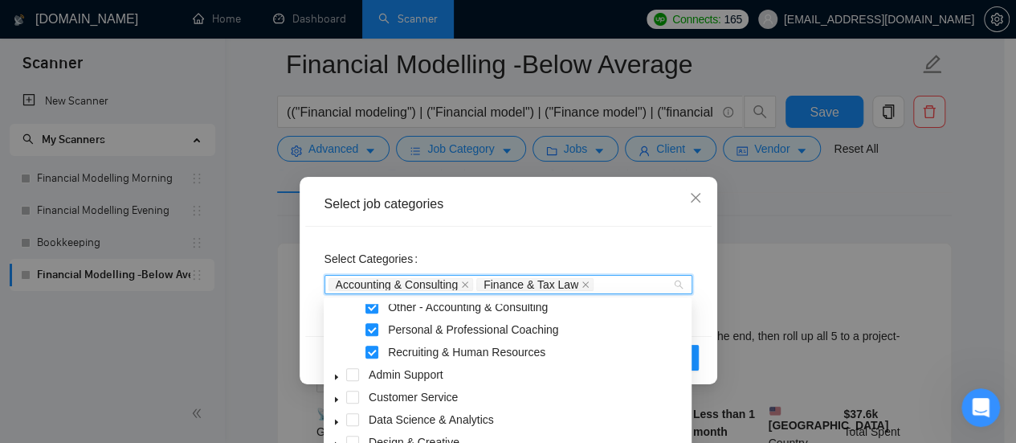
scroll to position [98, 0]
click at [371, 327] on span at bounding box center [372, 327] width 13 height 13
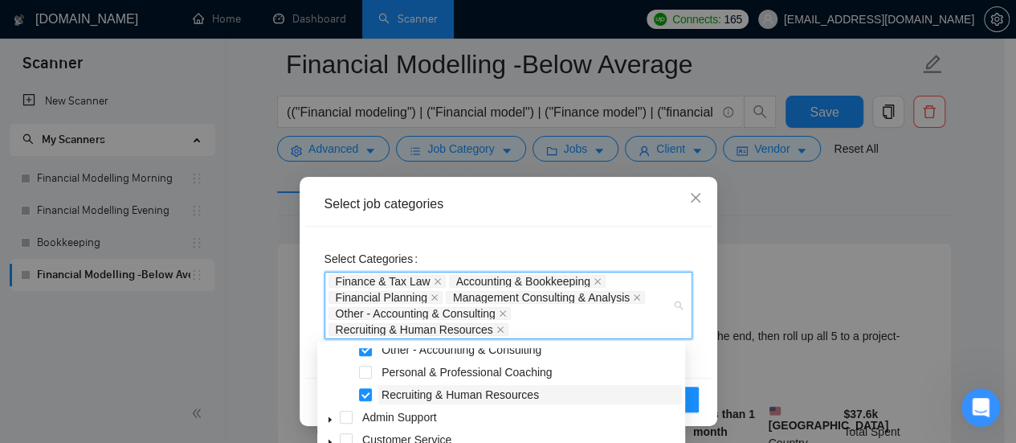
click at [378, 388] on span "Recruiting & Human Resources" at bounding box center [530, 394] width 304 height 19
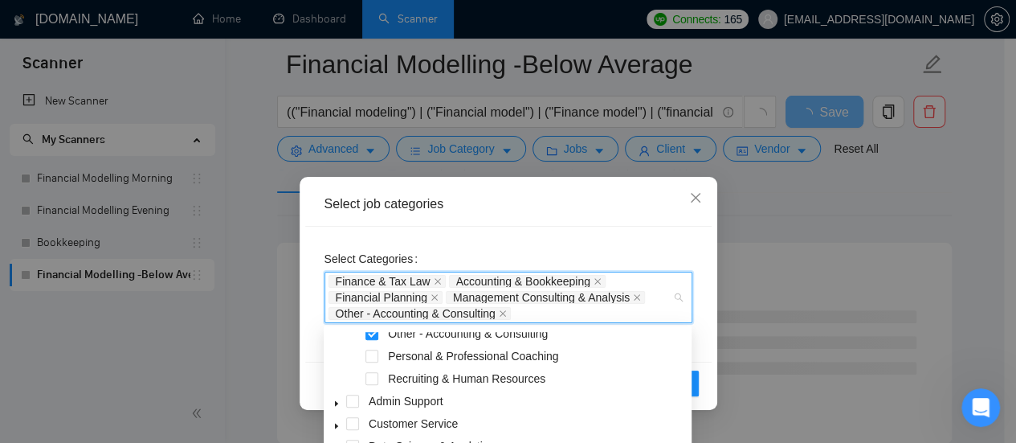
click at [617, 227] on div "Select Categories Finance & Tax Law Accounting & Bookkeeping Financial Planning…" at bounding box center [508, 294] width 406 height 135
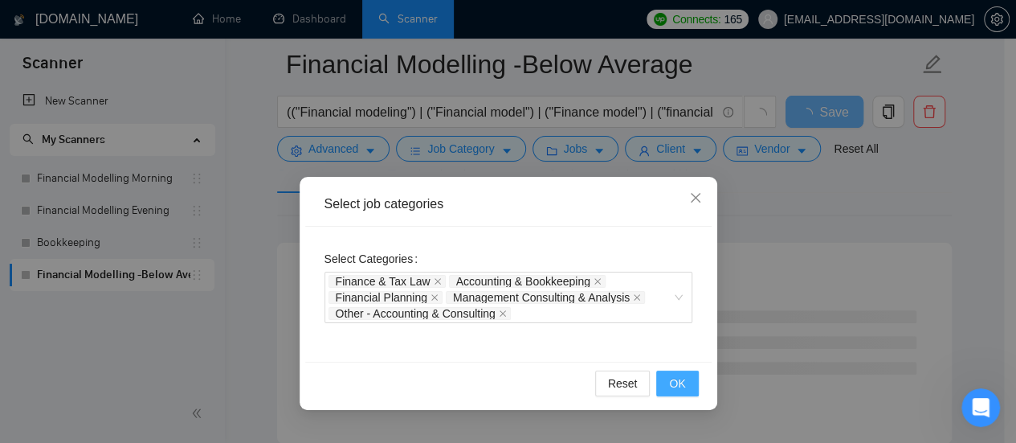
click at [677, 387] on span "OK" at bounding box center [677, 383] width 16 height 18
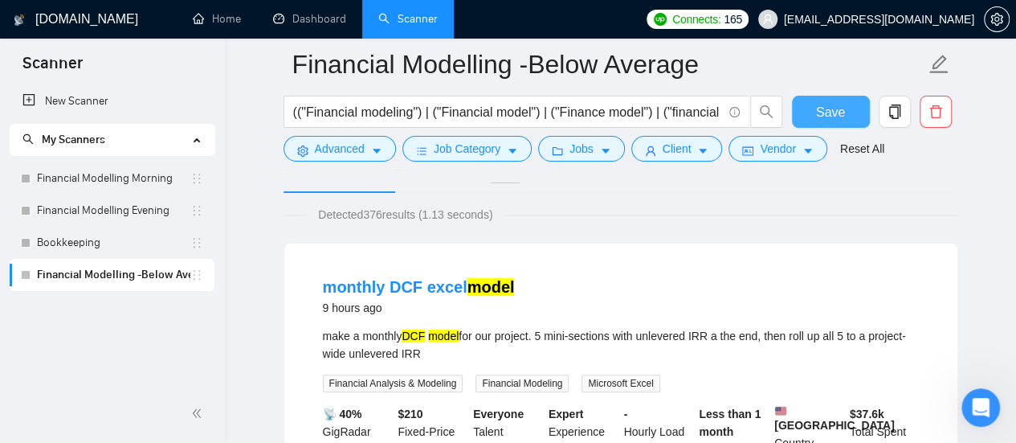
click at [831, 105] on span "Save" at bounding box center [830, 112] width 29 height 20
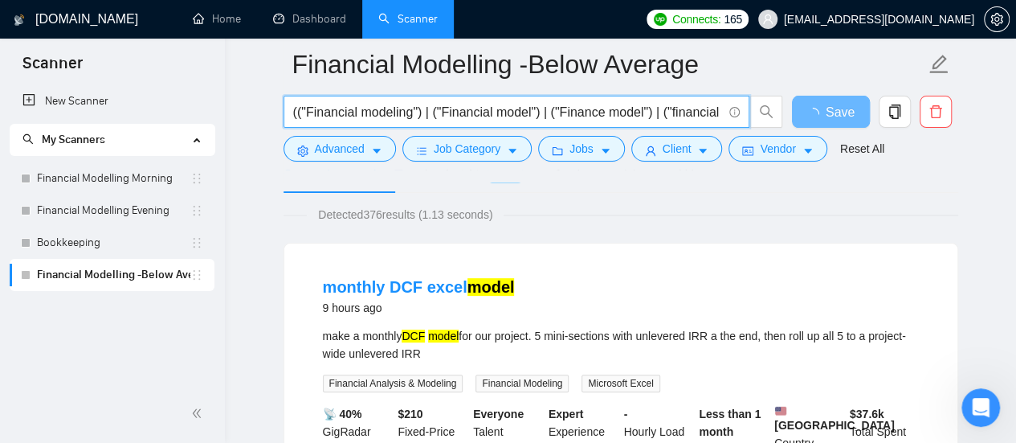
click at [555, 104] on input "(("Financial modeling") | ("Financial model") | ("Finance model") | ("financial…" at bounding box center [507, 112] width 429 height 20
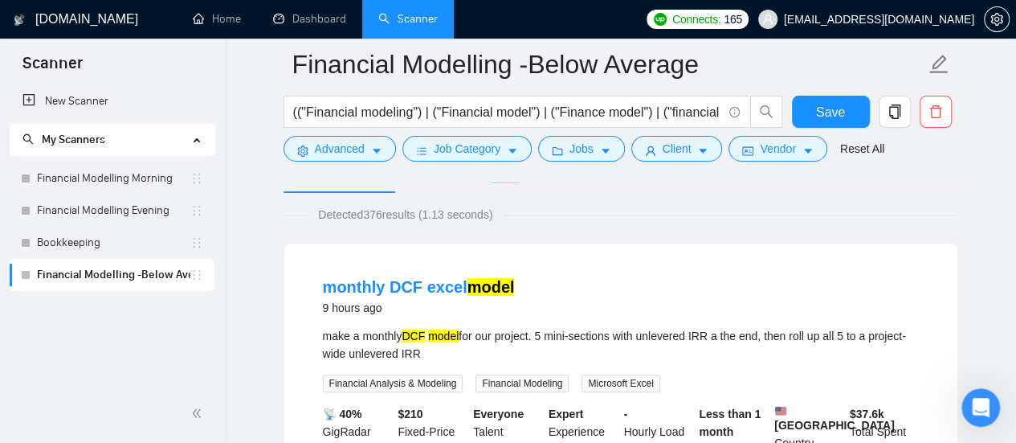
click at [573, 208] on div "Detected 376 results (1.13 seconds)" at bounding box center [621, 215] width 675 height 18
click at [141, 211] on link "Financial Modelling Evening" at bounding box center [113, 210] width 153 height 32
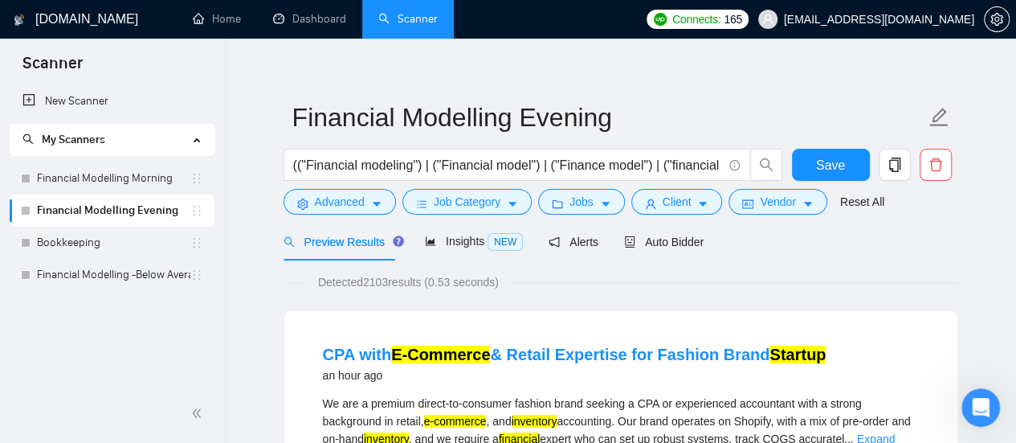
scroll to position [7, 0]
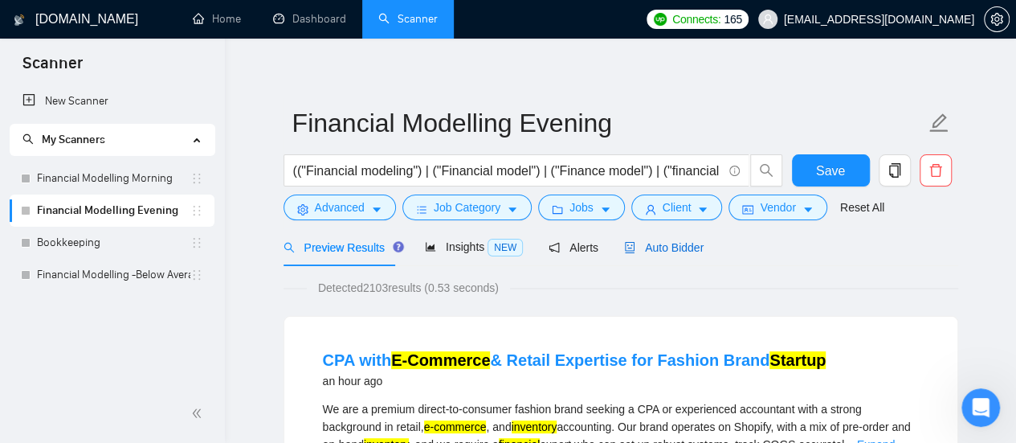
click at [664, 243] on span "Auto Bidder" at bounding box center [664, 247] width 80 height 13
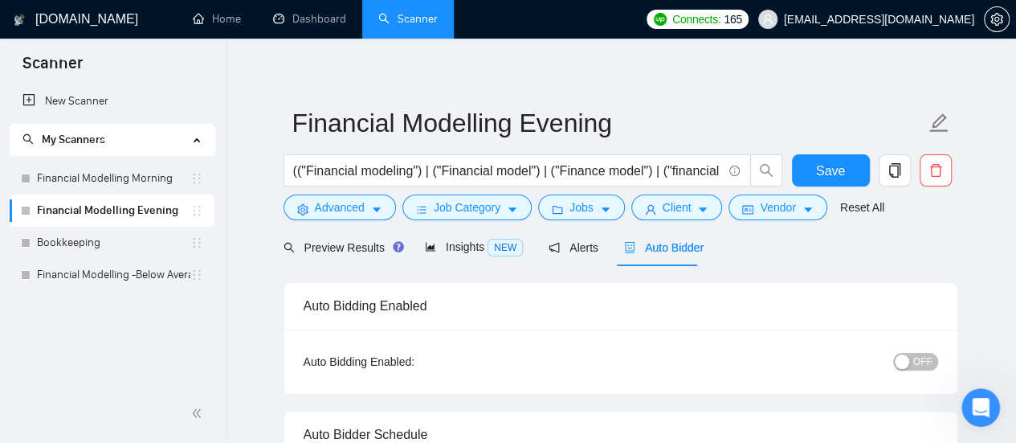
radio input "false"
radio input "true"
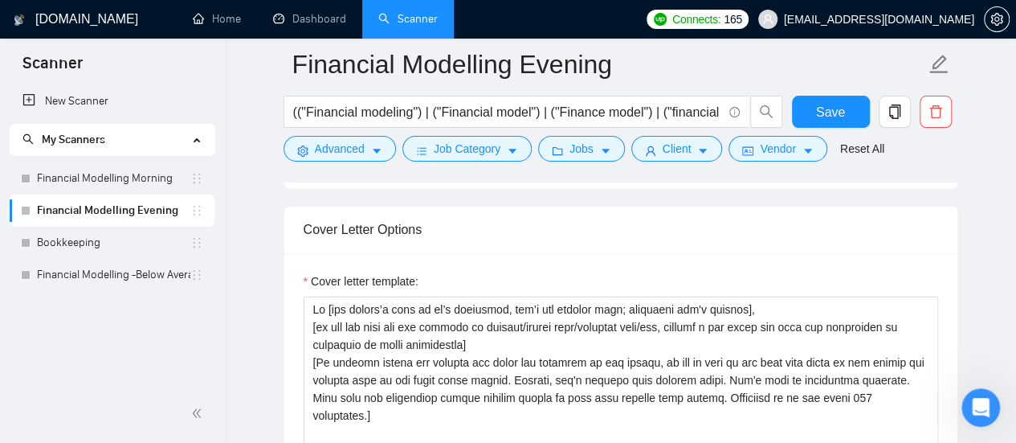
scroll to position [1987, 0]
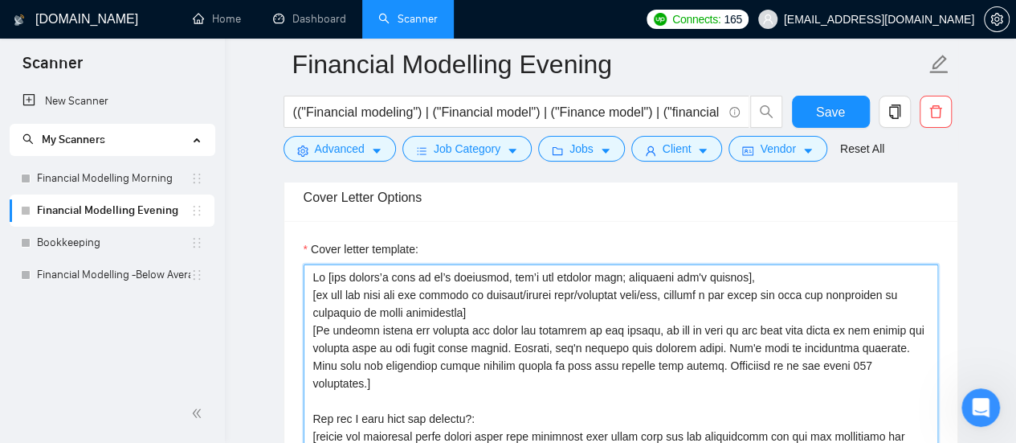
click at [714, 299] on textarea "Cover letter template:" at bounding box center [621, 445] width 635 height 362
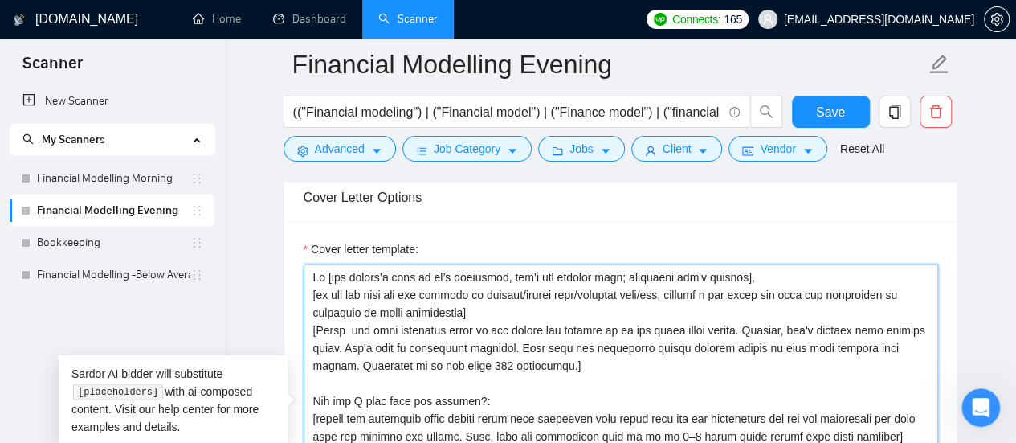
type textarea "Lo [ips dolors’a cons ad el’s doeiusmod, tem’i utl etdolor magn; aliquaeni adm'…"
